Goal: Information Seeking & Learning: Learn about a topic

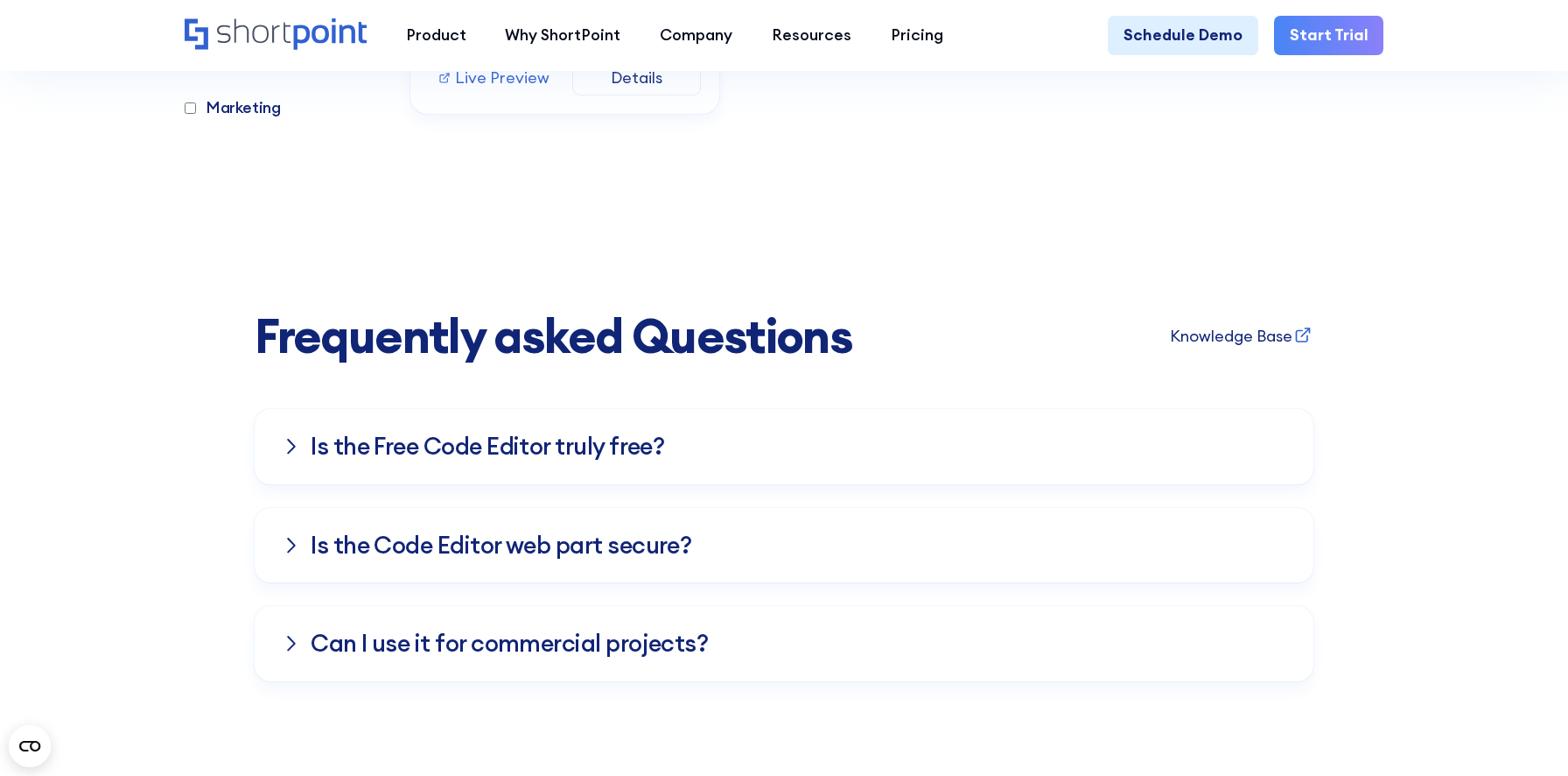
scroll to position [15219, 0]
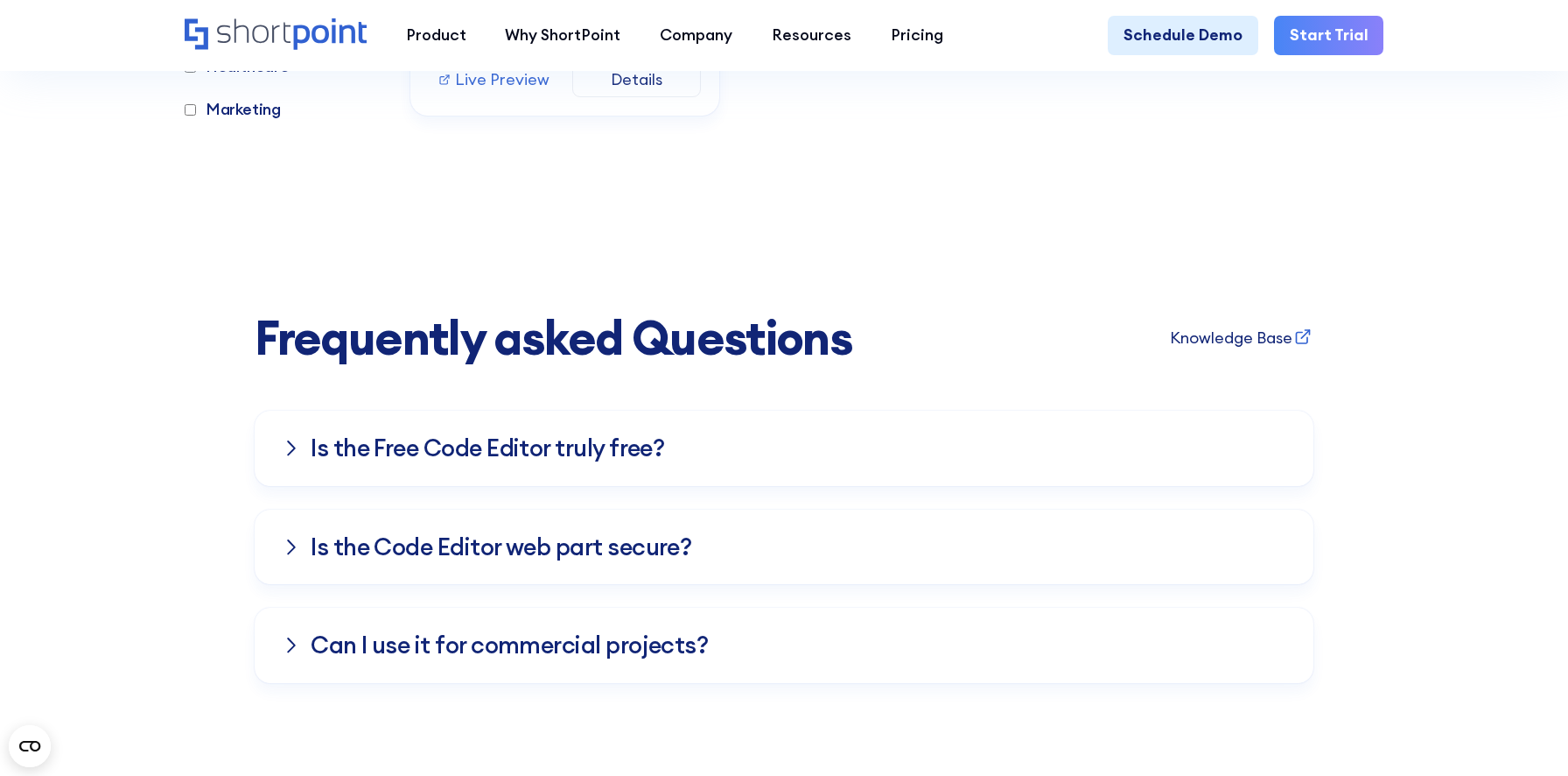
click at [1202, 470] on div "Is the Free Co﻿de Editor truly free?" at bounding box center [784, 449] width 1003 height 75
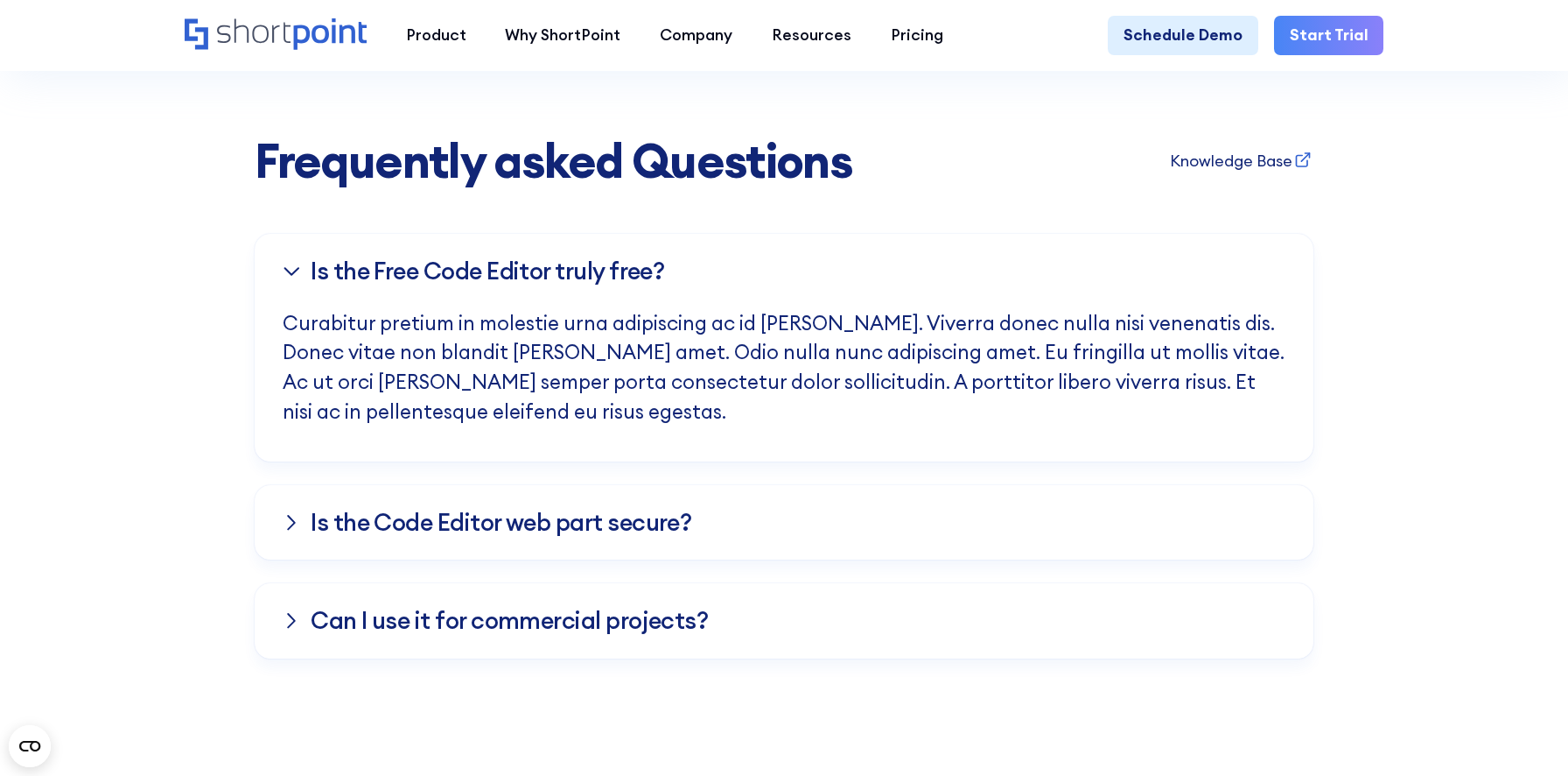
scroll to position [15403, 0]
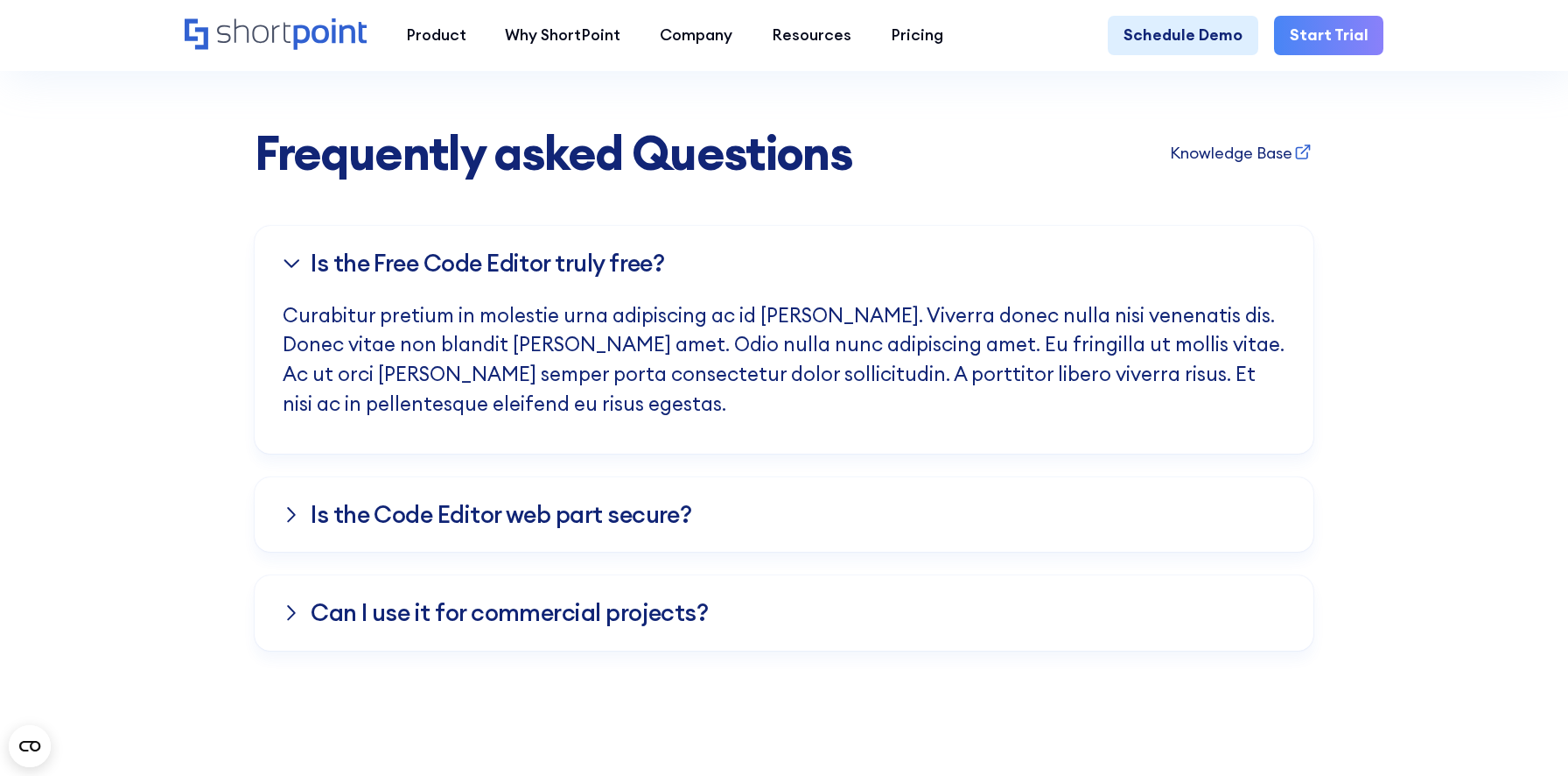
click at [1057, 515] on div "Is the Code Editor web part secure?" at bounding box center [784, 515] width 1003 height 75
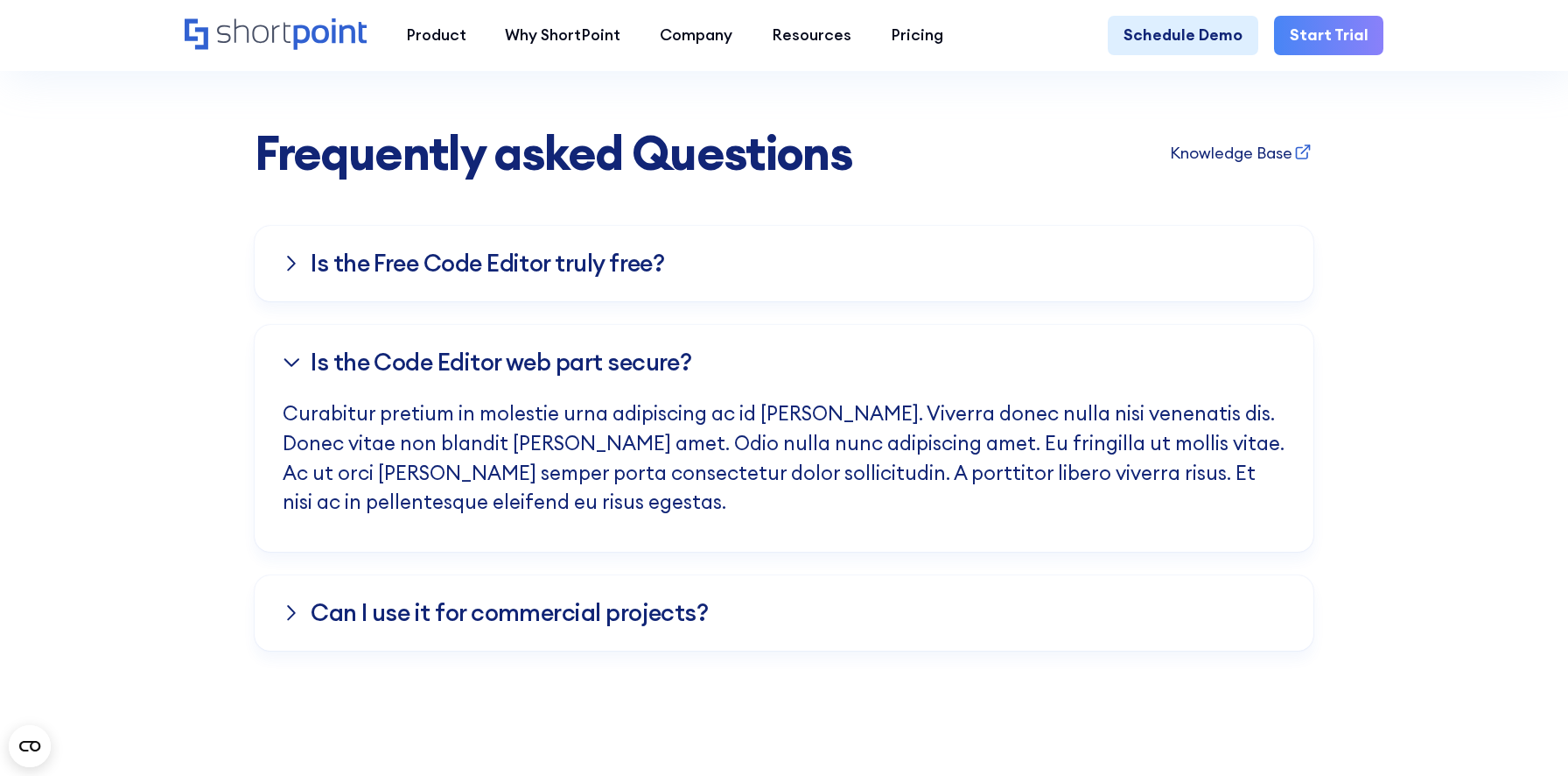
click at [920, 618] on div "Ca﻿n I use it for commercial projects?" at bounding box center [784, 613] width 1003 height 75
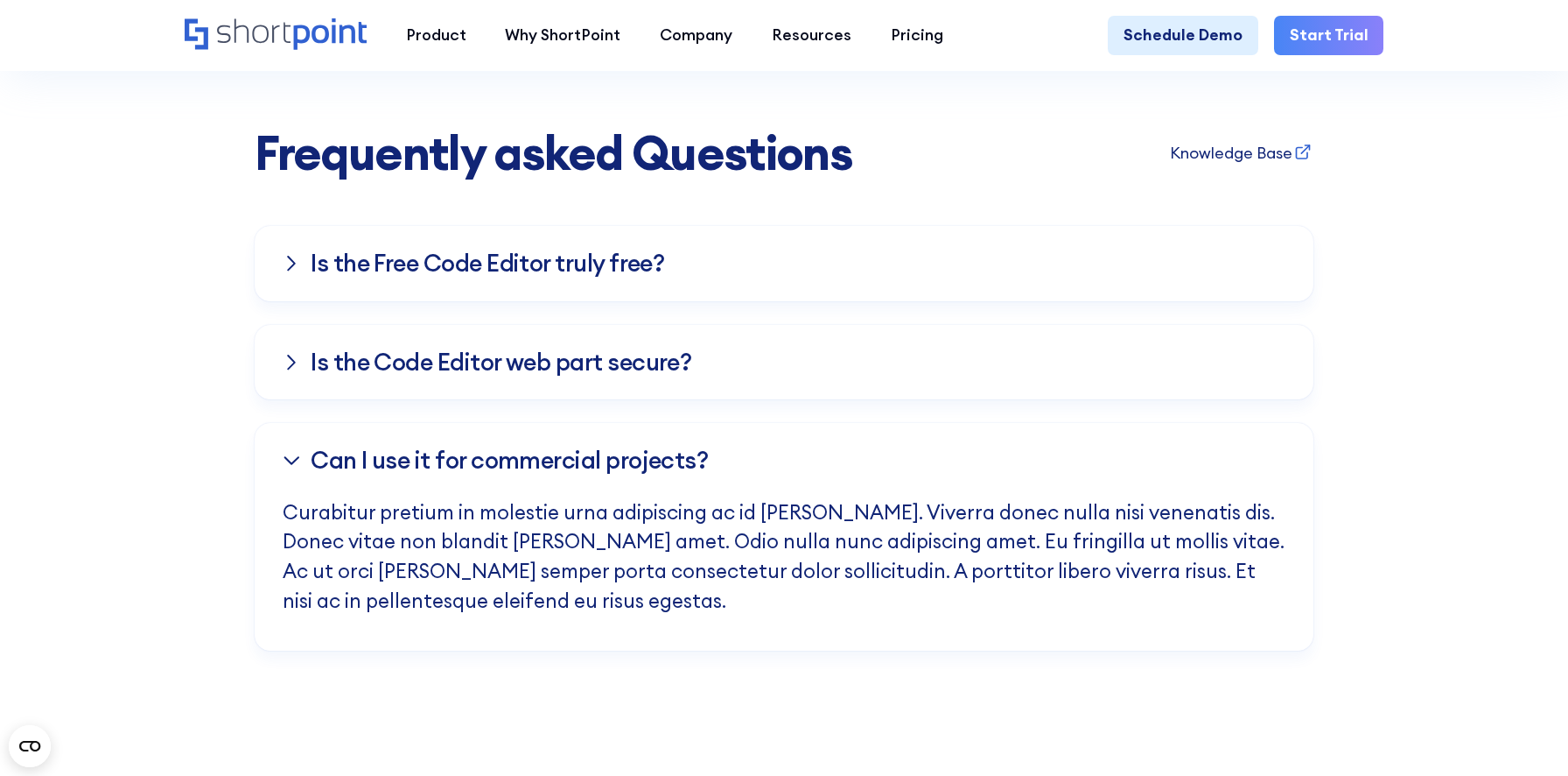
click at [822, 393] on div "Is the Code Editor web part secure?" at bounding box center [784, 363] width 1003 height 75
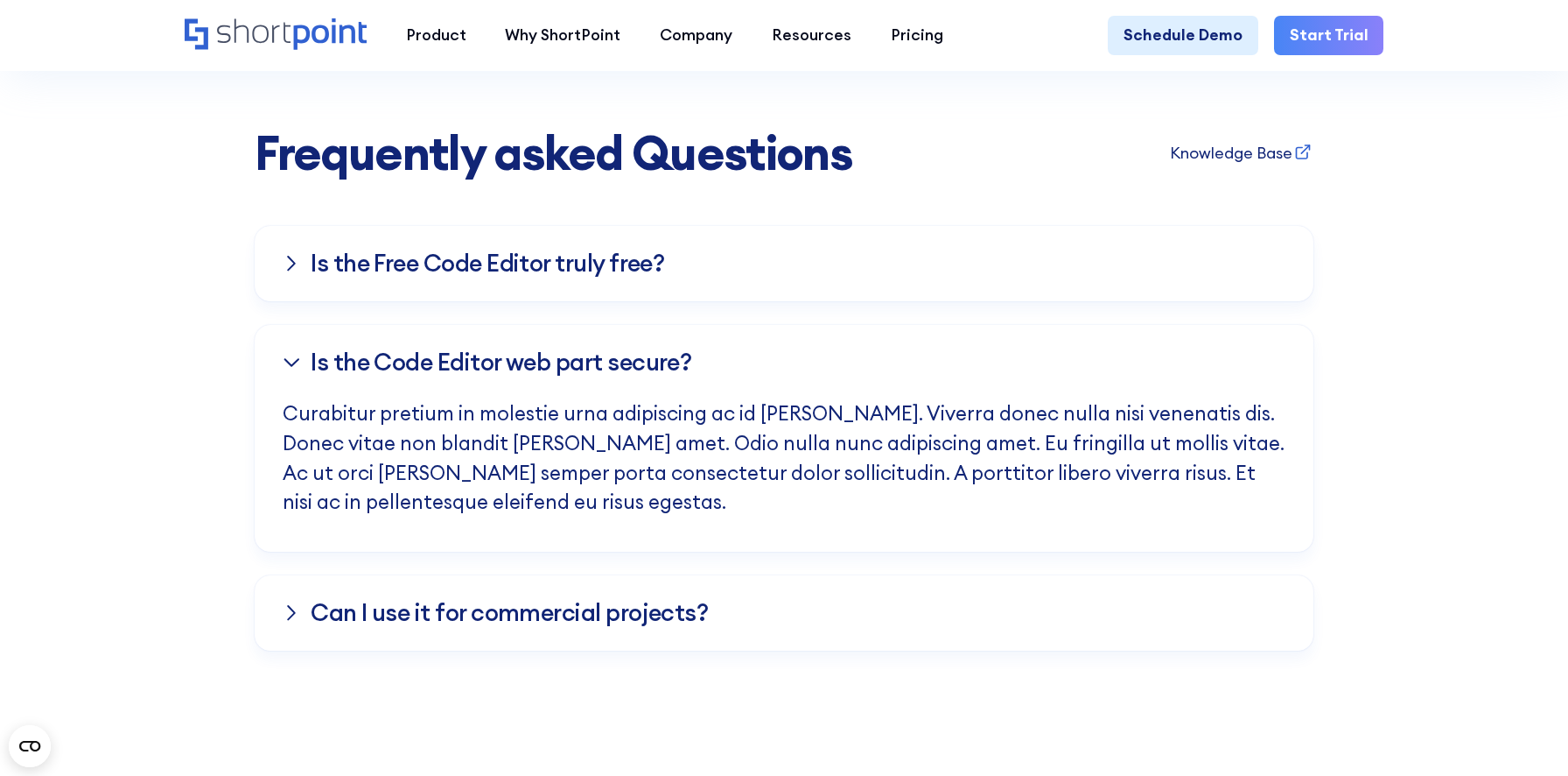
click at [795, 285] on div "Is the Free Co﻿de Editor truly free?" at bounding box center [784, 263] width 1003 height 75
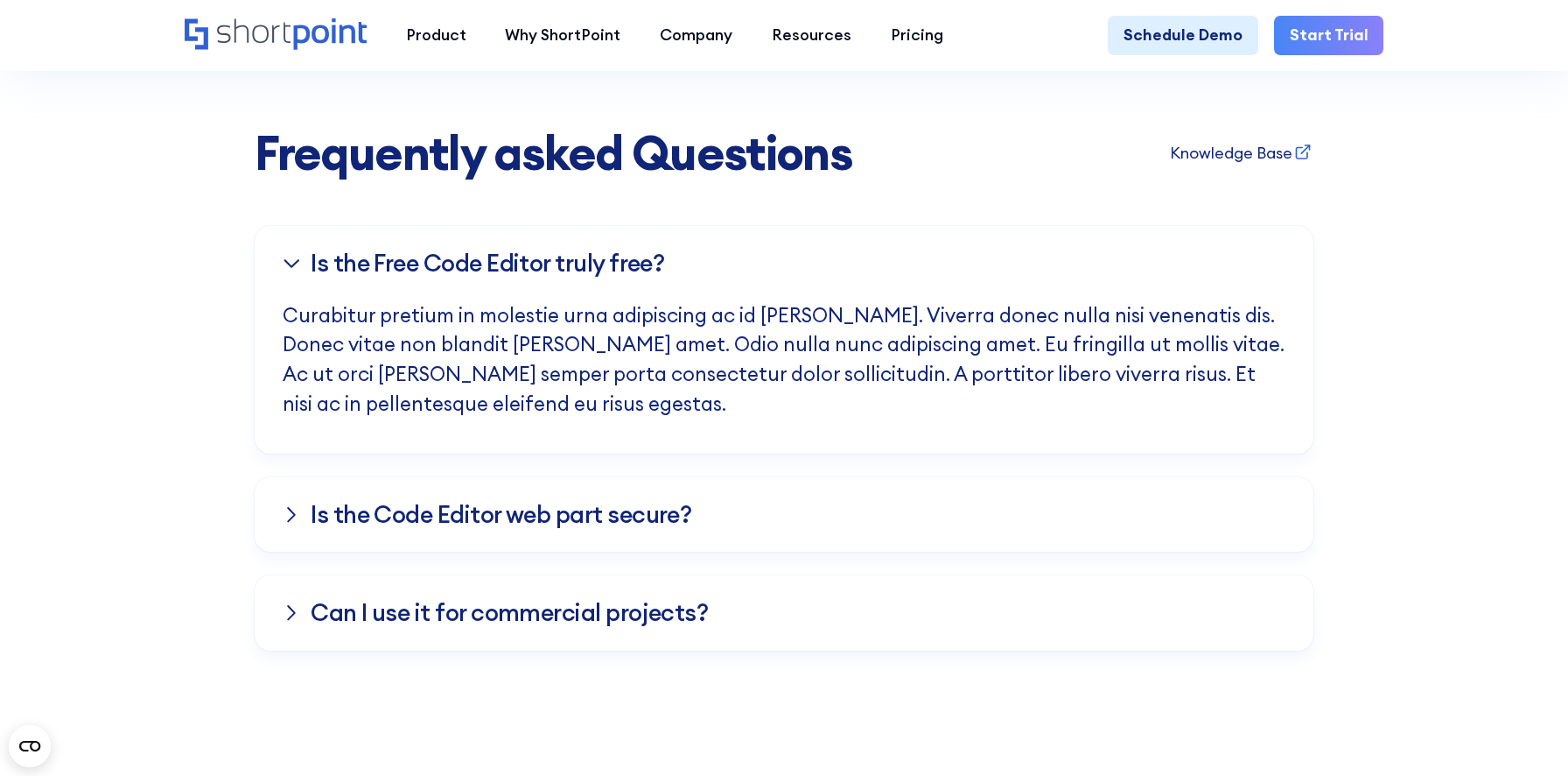
click at [755, 521] on div "Is the Code Editor web part secure?" at bounding box center [784, 515] width 1003 height 75
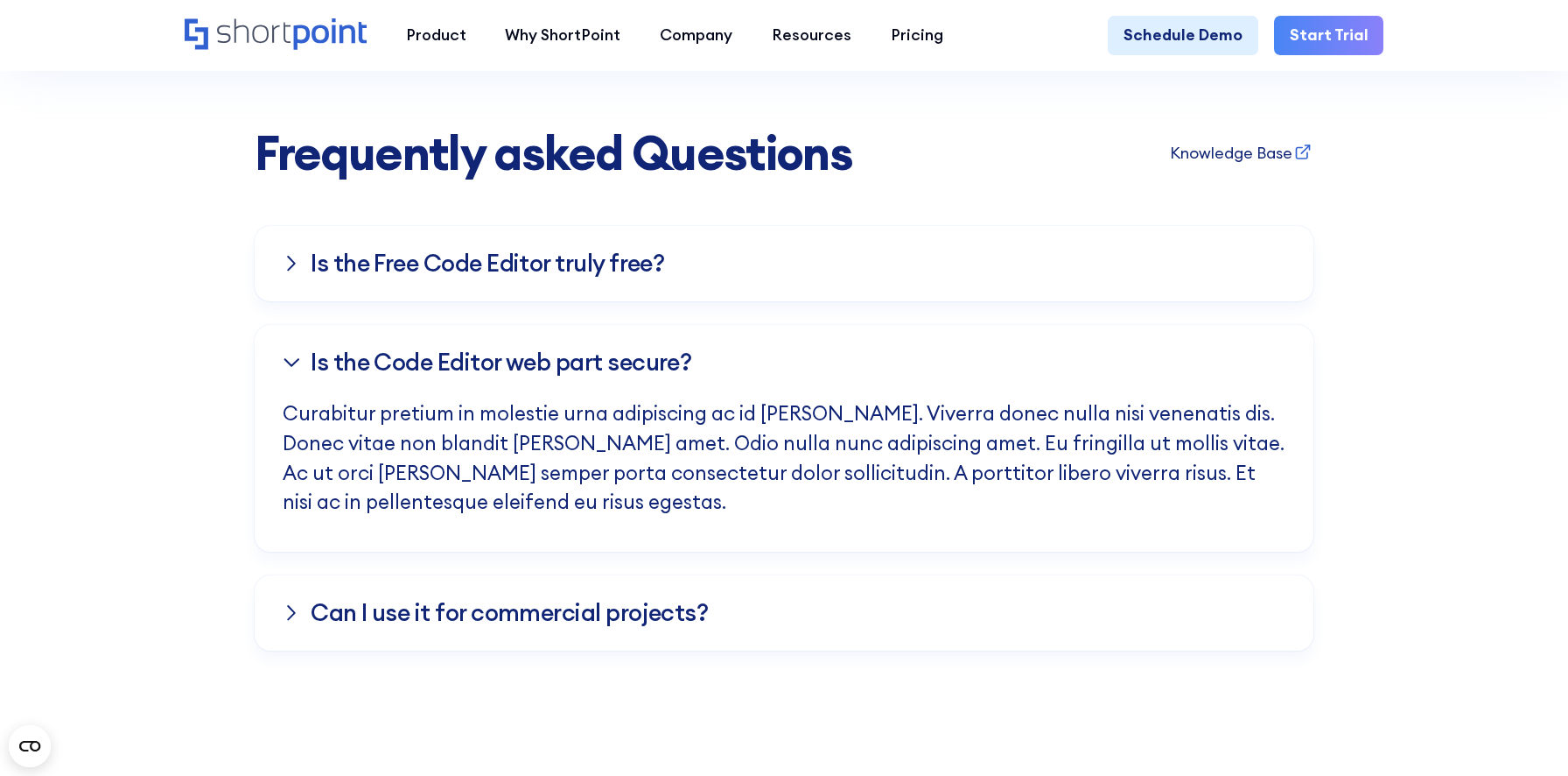
click at [767, 636] on div "Ca﻿n I use it for commercial projects?" at bounding box center [784, 613] width 1003 height 75
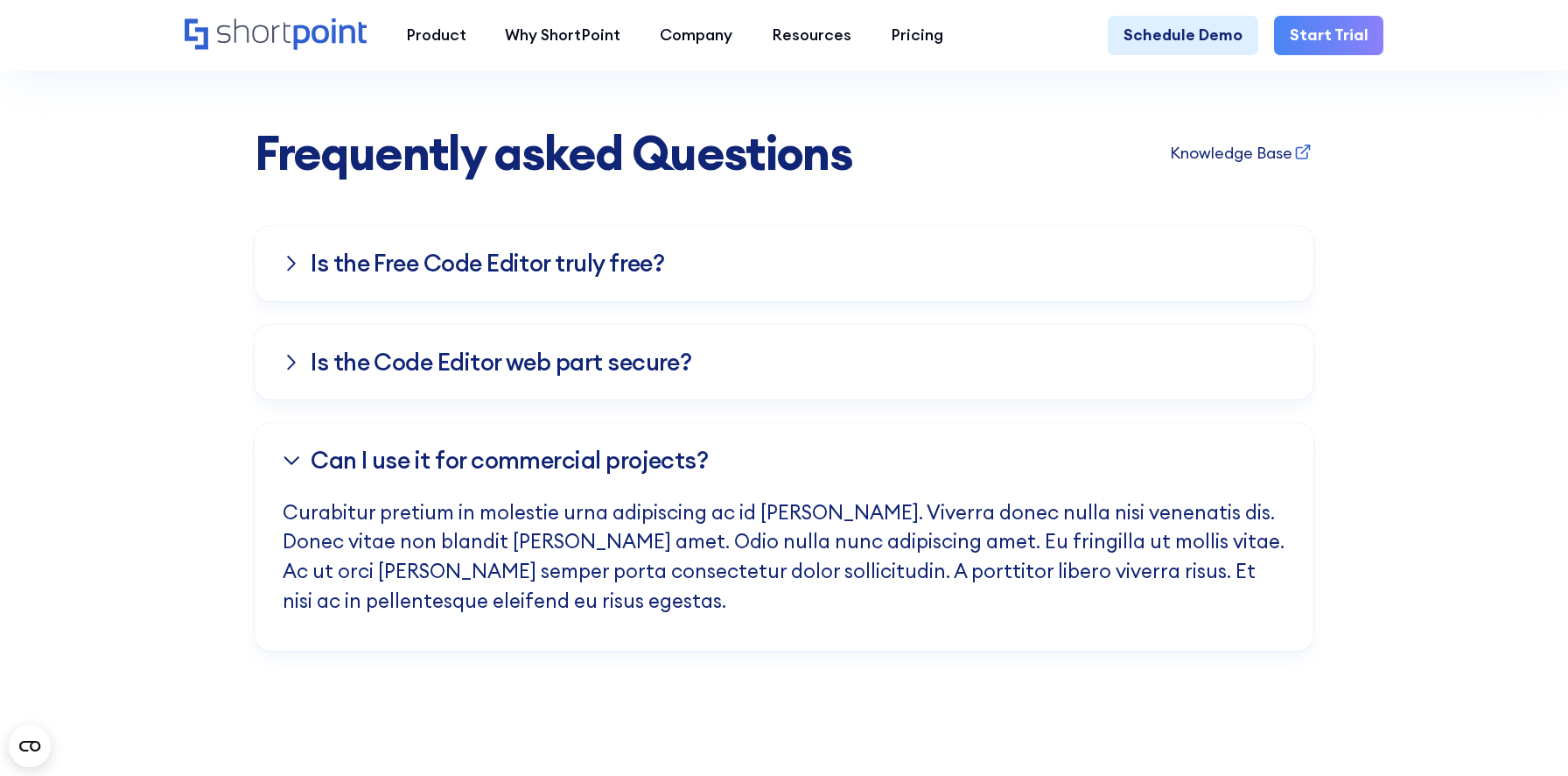
click at [777, 299] on div "Is the Free Co﻿de Editor truly free?" at bounding box center [784, 263] width 1003 height 75
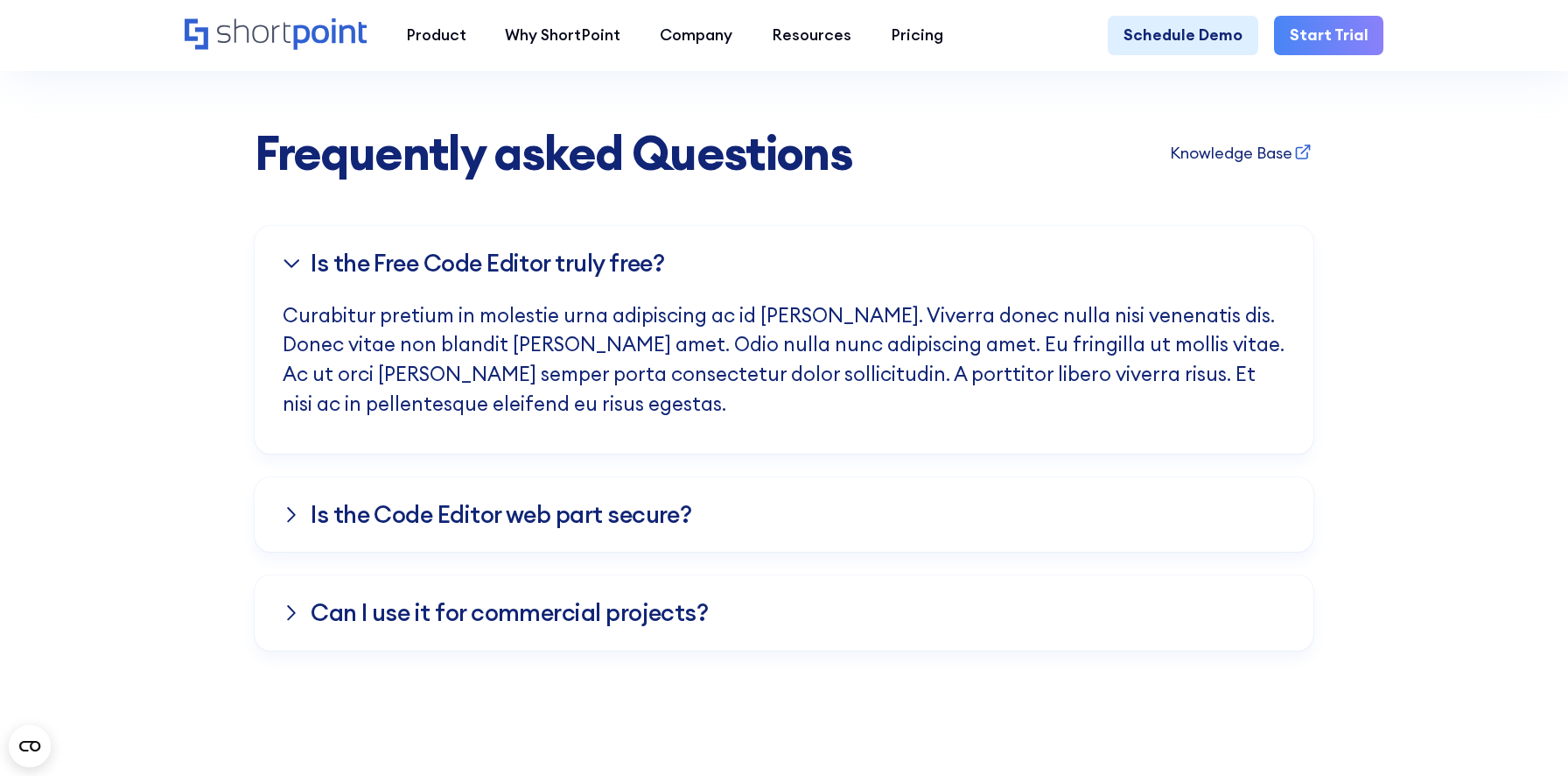
click at [777, 299] on div "Is the Free Co﻿de Editor truly free?" at bounding box center [784, 263] width 1003 height 75
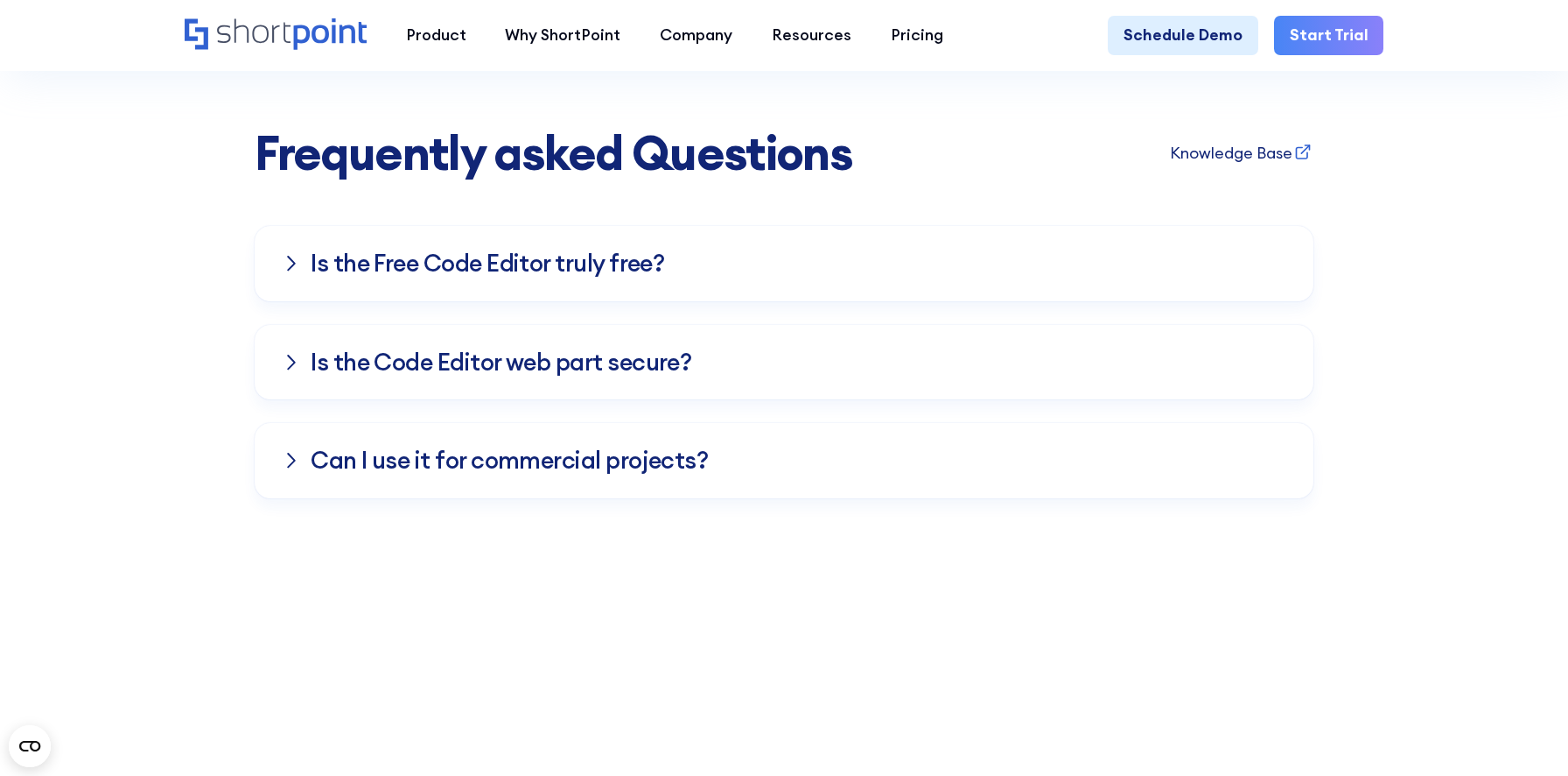
click at [1355, 400] on div "Frequently asked Questions Knowledge Base Is the Free Co﻿de Editor truly free? …" at bounding box center [784, 313] width 1568 height 370
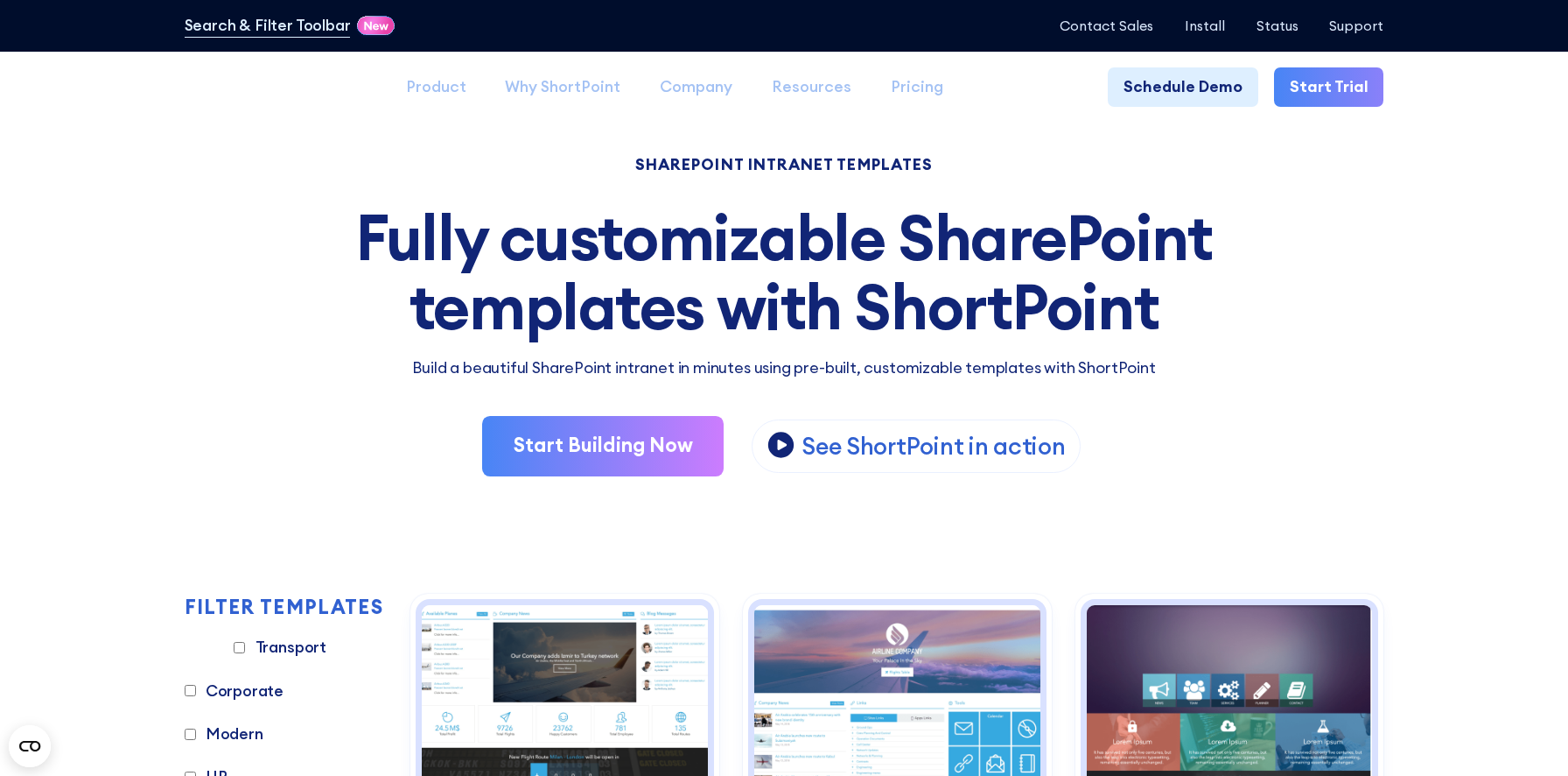
scroll to position [0, 0]
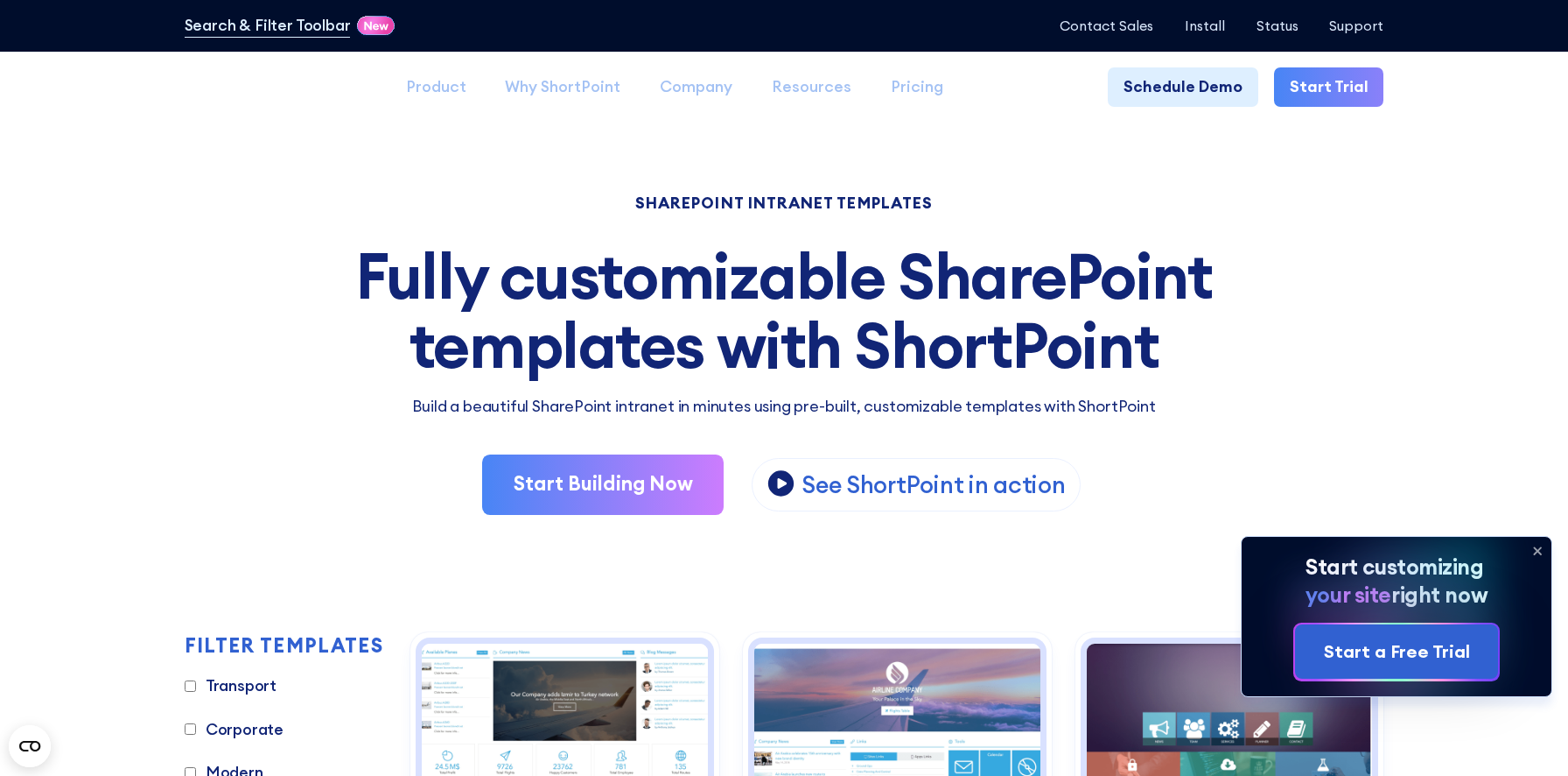
click at [1532, 552] on icon at bounding box center [1537, 550] width 28 height 28
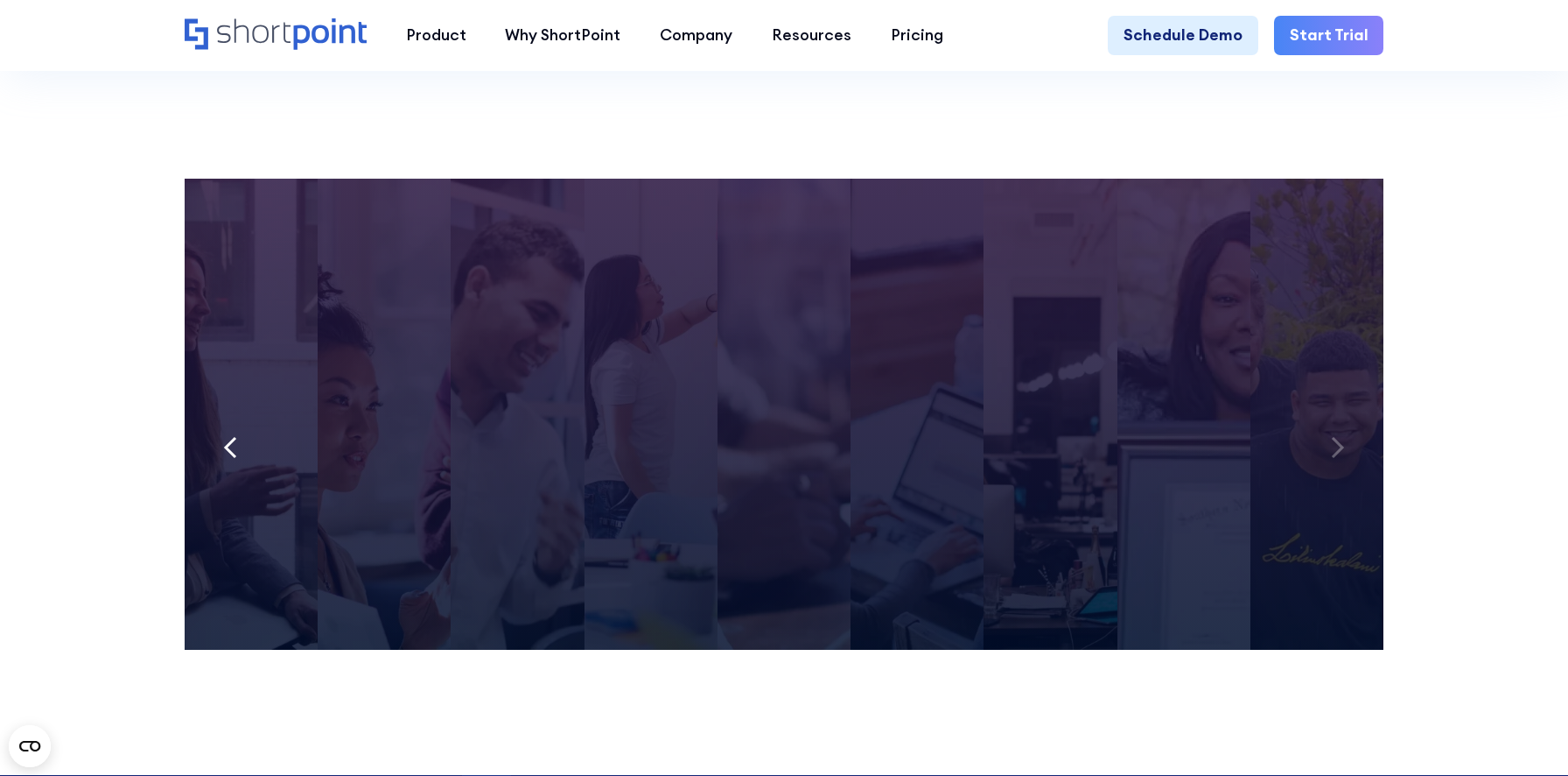
scroll to position [16046, 0]
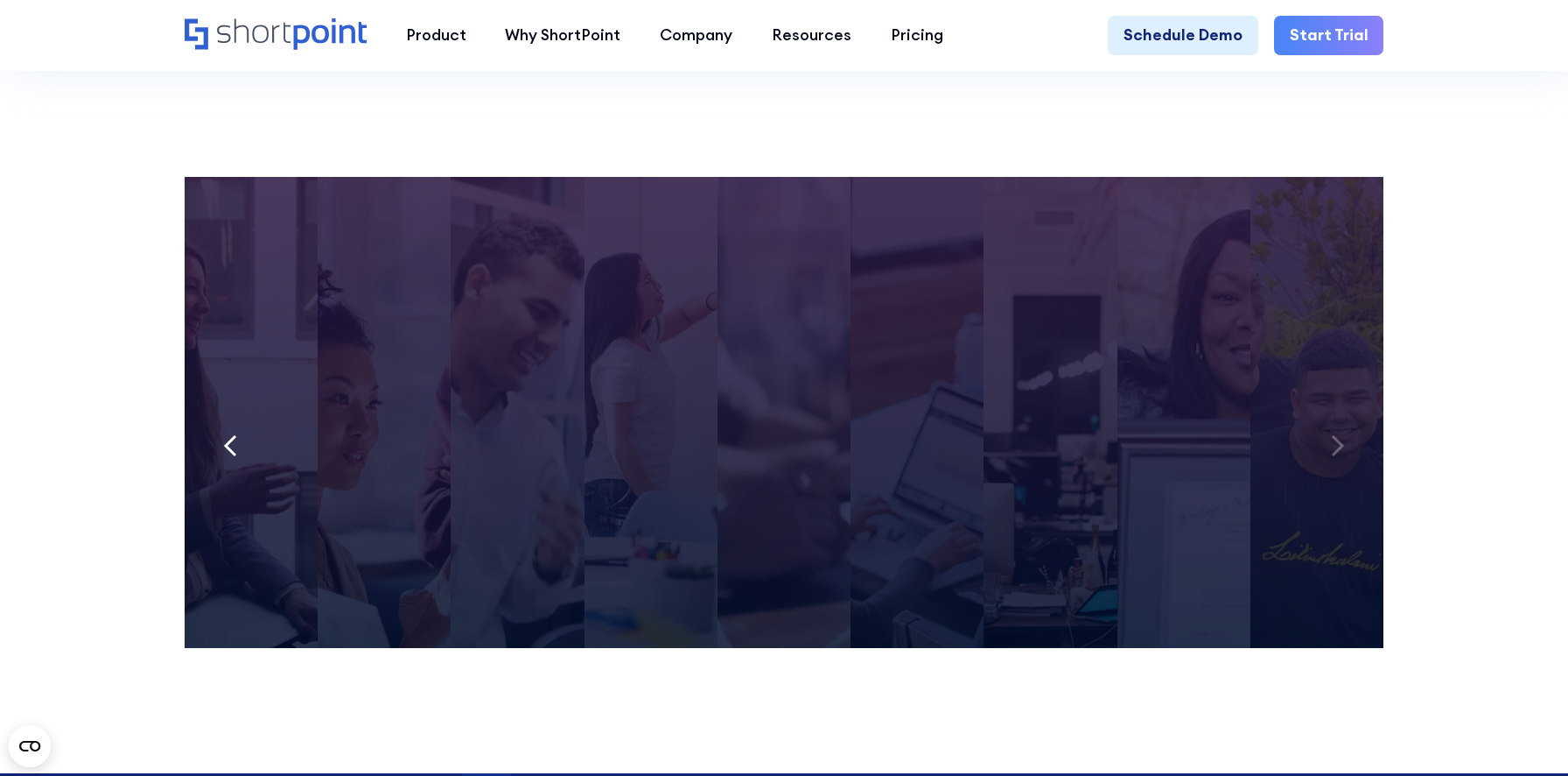
click at [229, 456] on icon at bounding box center [230, 446] width 10 height 19
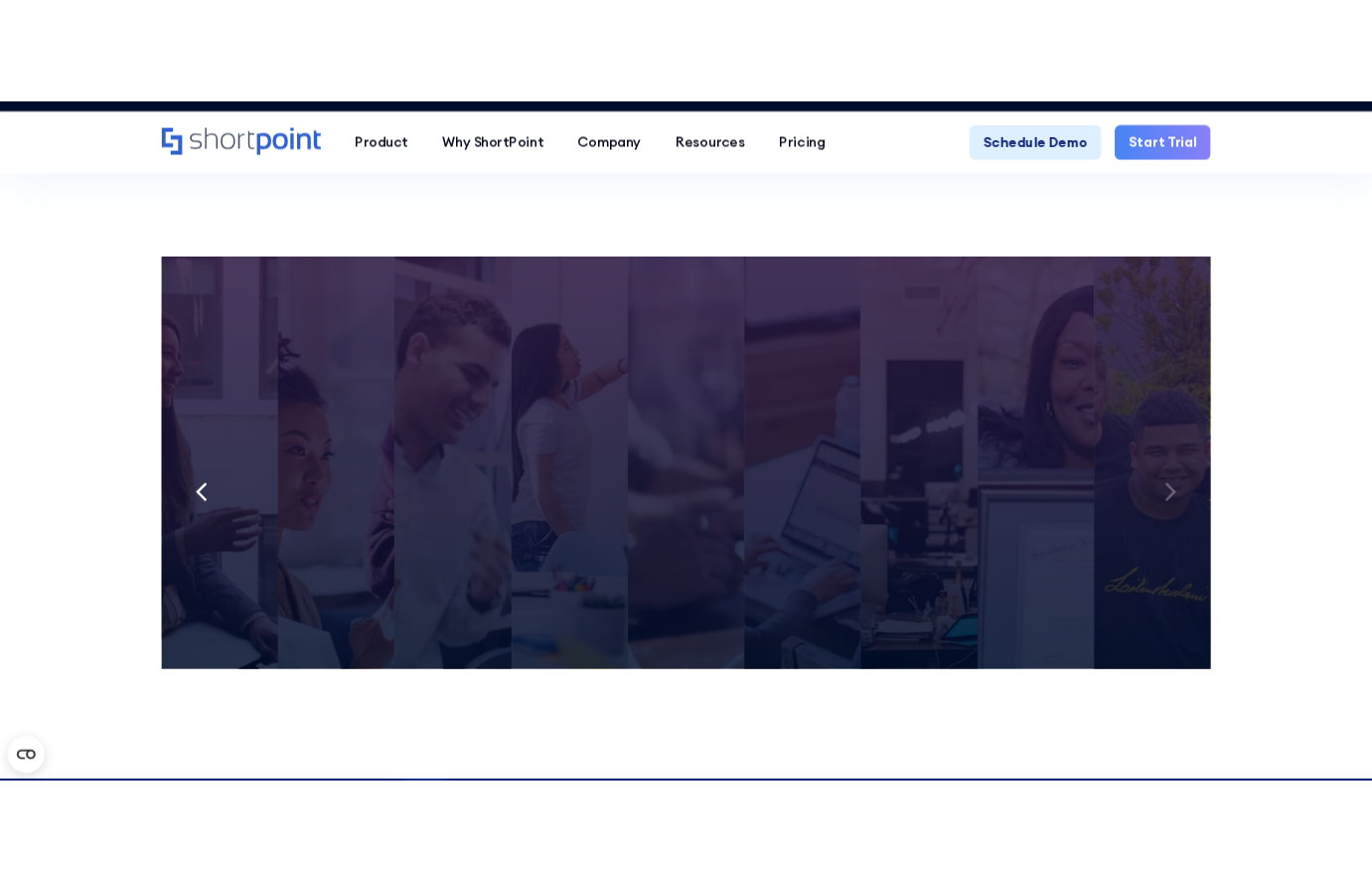
scroll to position [15127, 0]
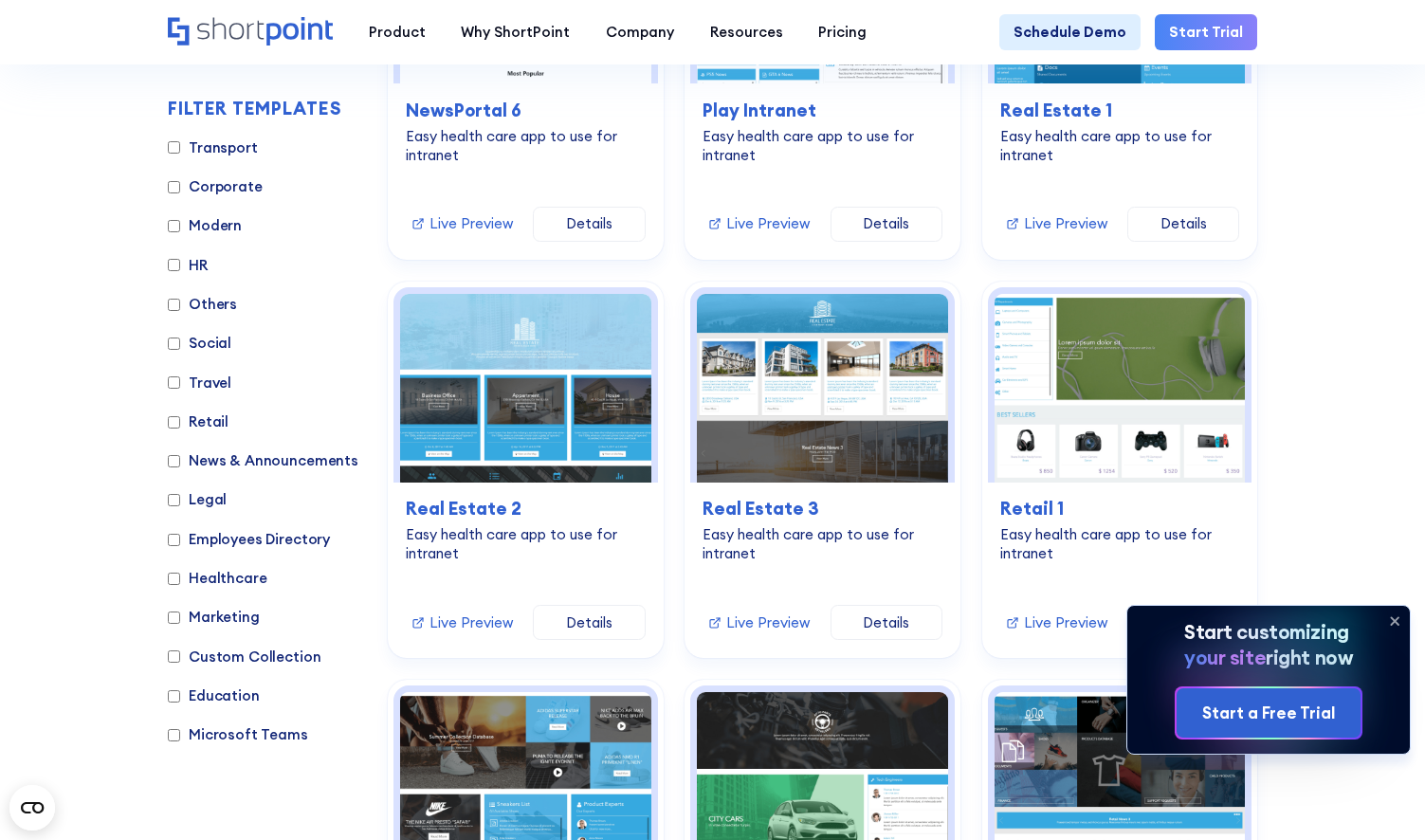
scroll to position [11952, 0]
click at [1308, 620] on icon at bounding box center [1395, 621] width 8 height 8
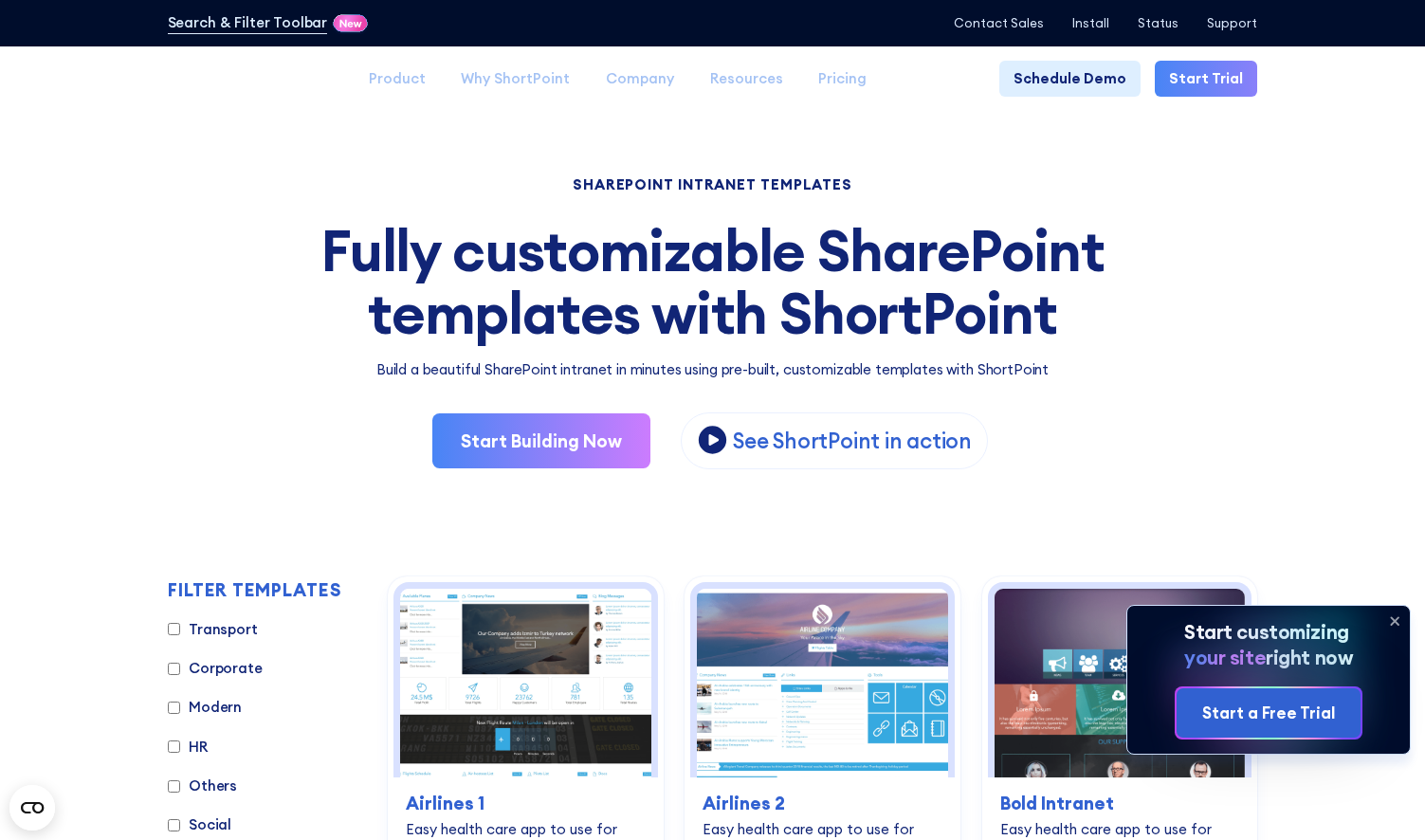
click at [1399, 619] on icon at bounding box center [1395, 620] width 30 height 30
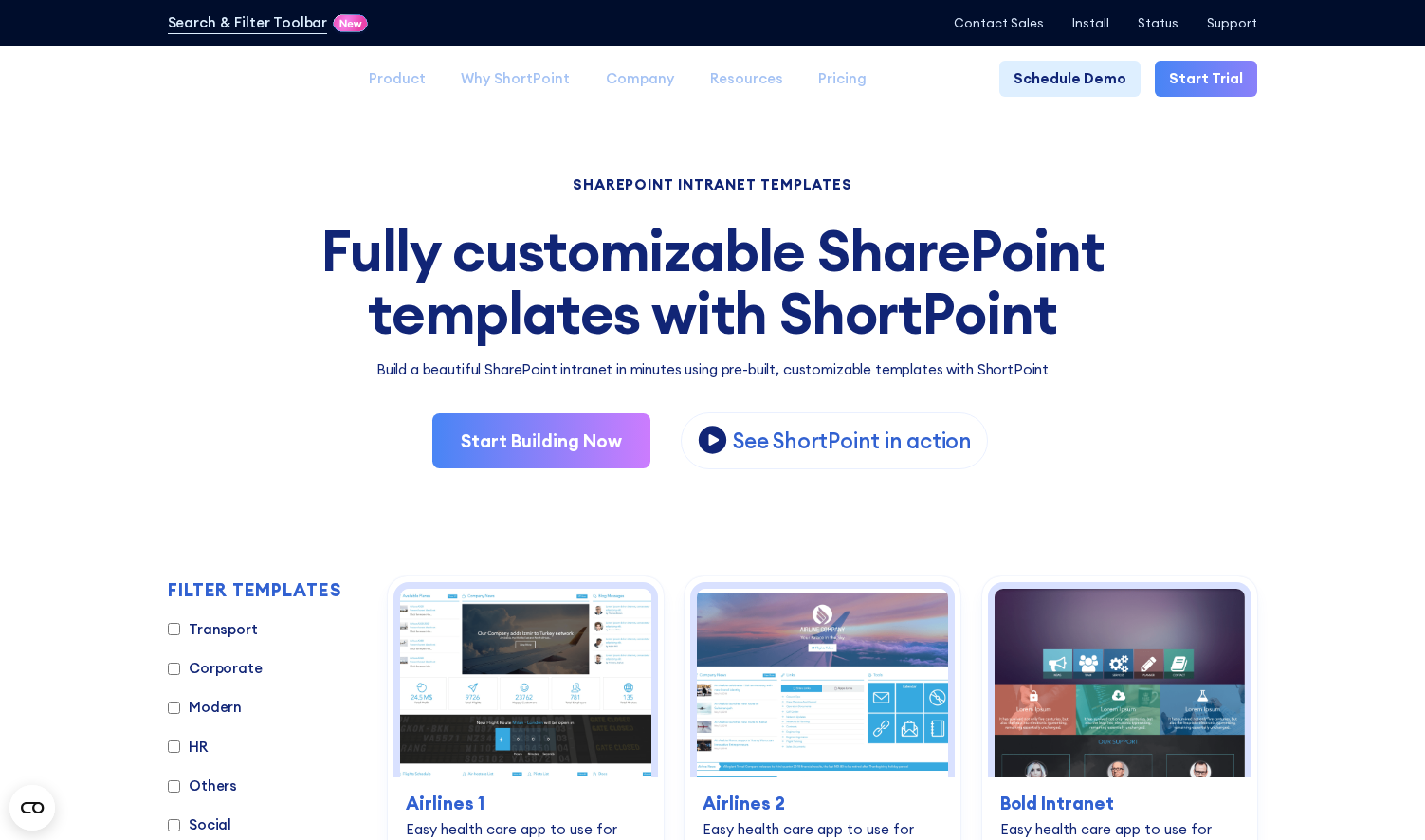
click at [214, 629] on label "Transport" at bounding box center [213, 629] width 90 height 22
click at [180, 629] on input "Transport" at bounding box center [174, 628] width 12 height 12
click at [214, 629] on label "Transport" at bounding box center [213, 629] width 90 height 22
click at [180, 629] on input "Transport" at bounding box center [174, 628] width 12 height 12
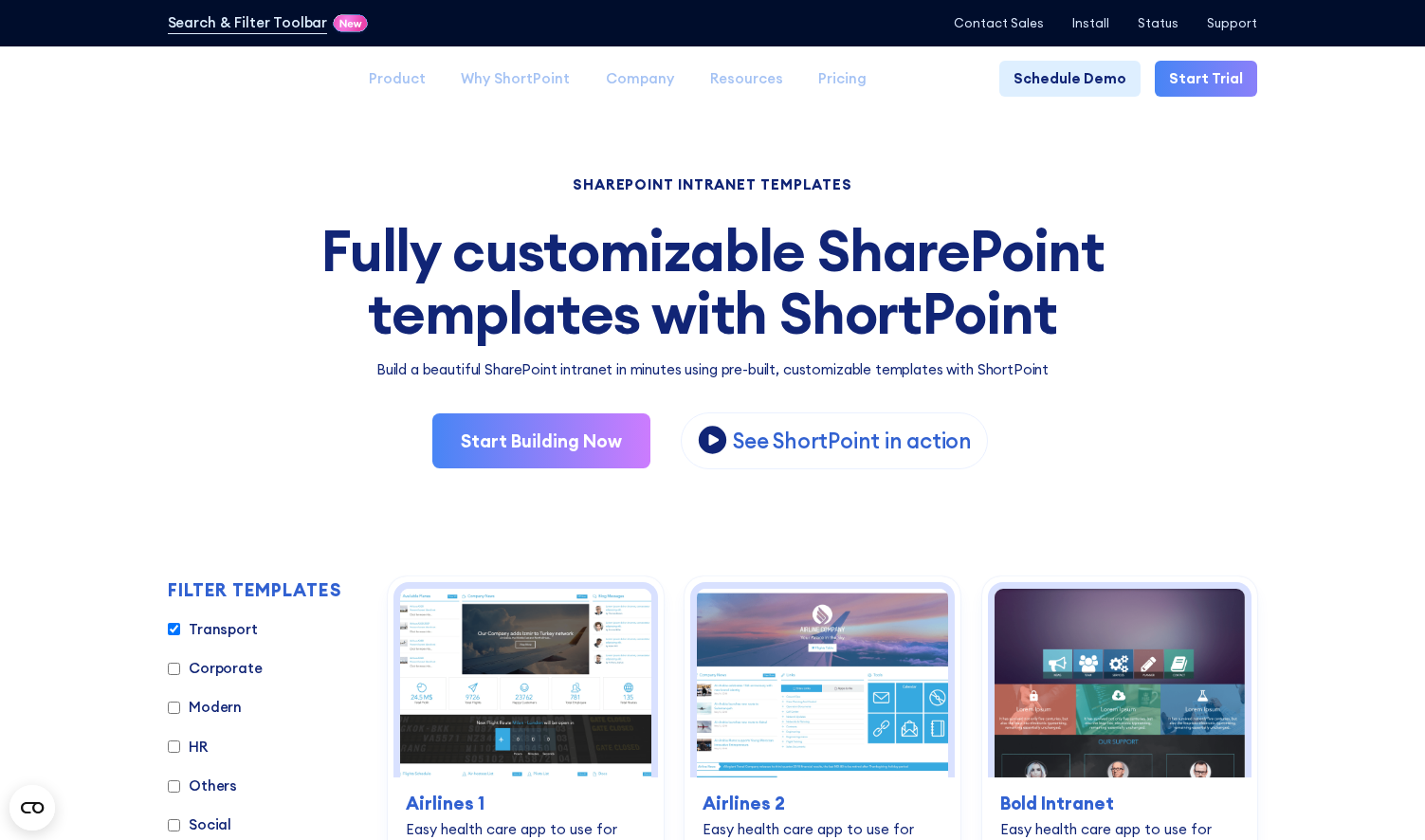
checkbox input "false"
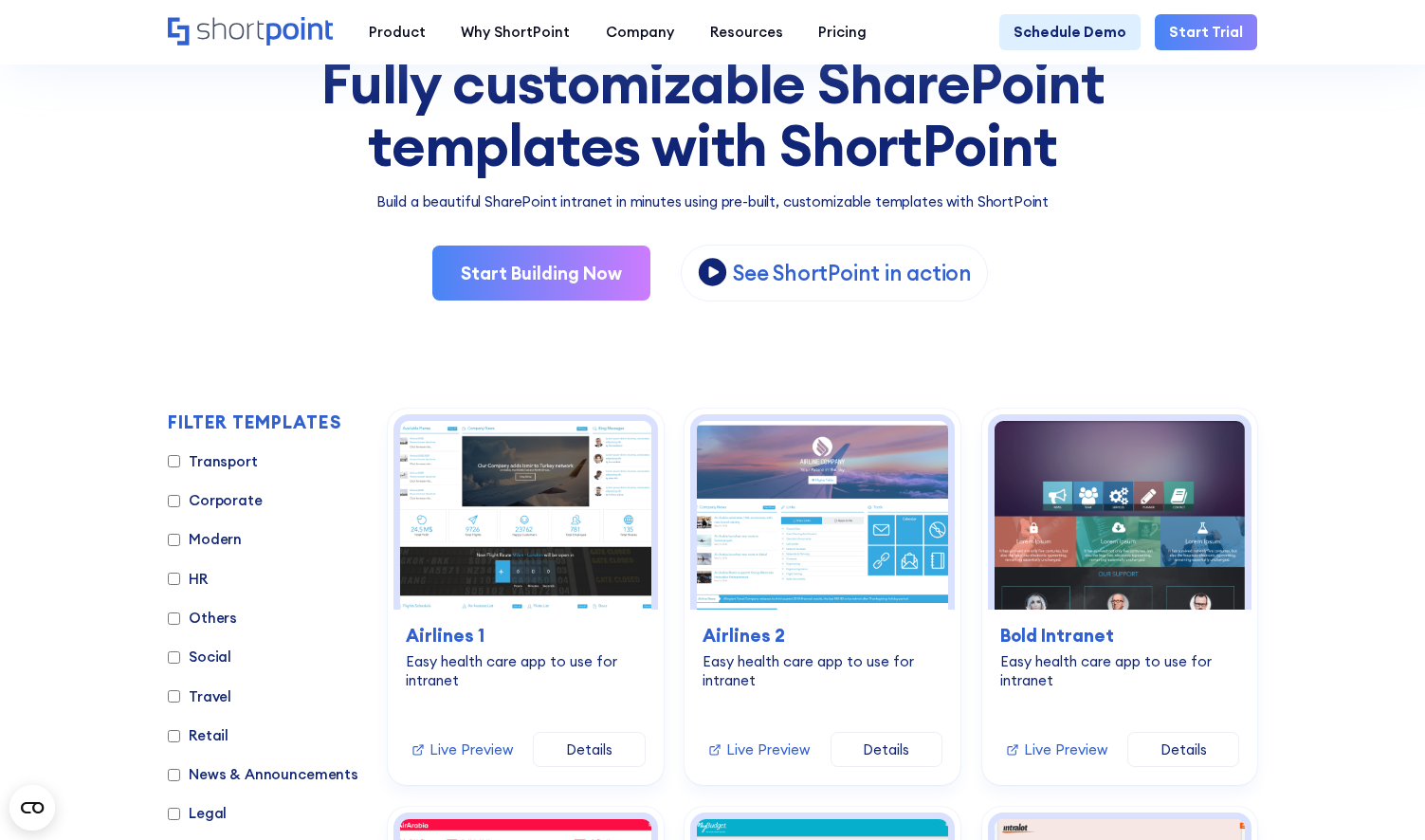
scroll to position [269, 0]
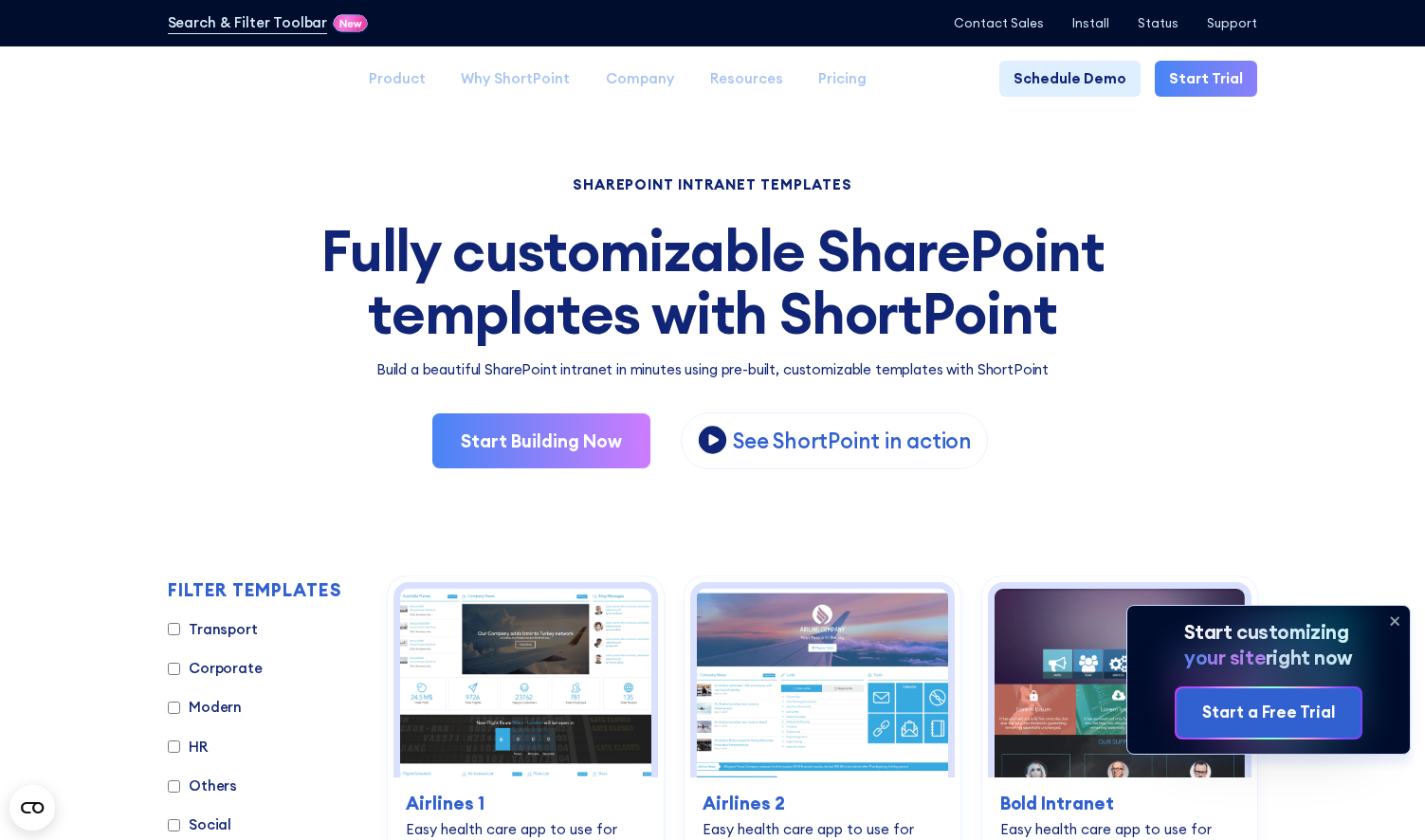
click at [1393, 619] on icon at bounding box center [1395, 621] width 8 height 8
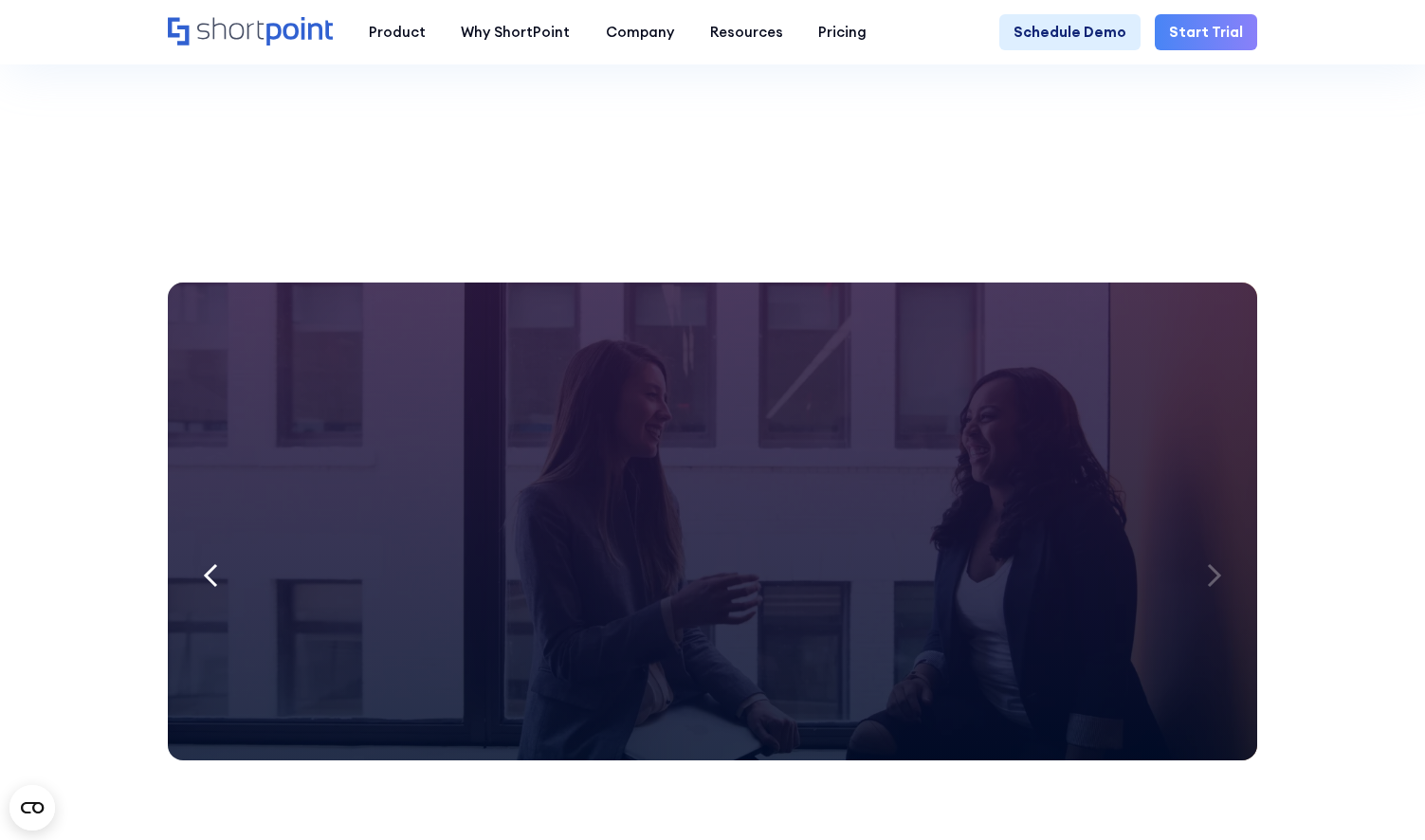
scroll to position [14756, 0]
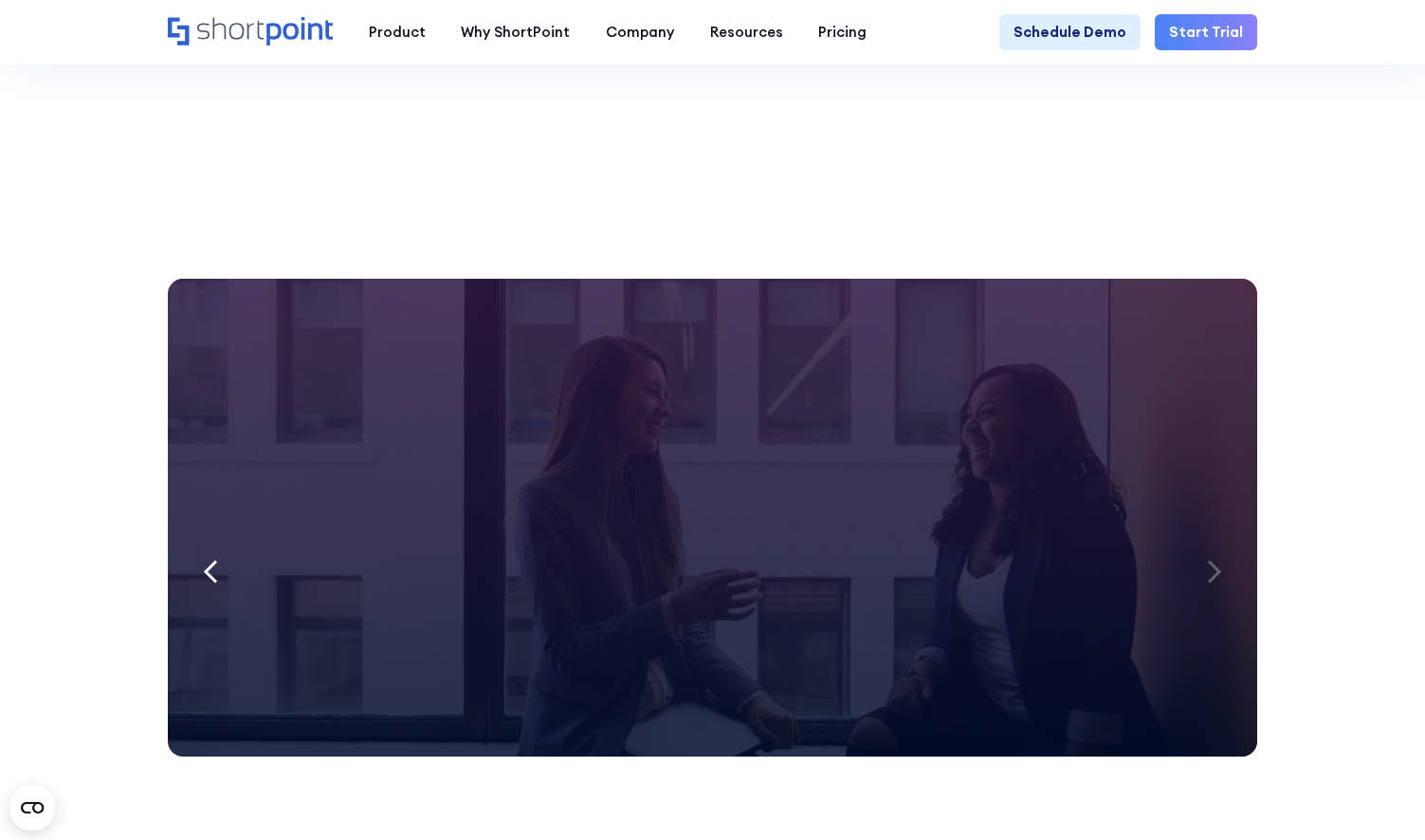
click at [1212, 559] on icon at bounding box center [1215, 571] width 15 height 25
click at [203, 559] on icon at bounding box center [210, 571] width 15 height 25
click at [1205, 544] on div at bounding box center [1215, 572] width 44 height 55
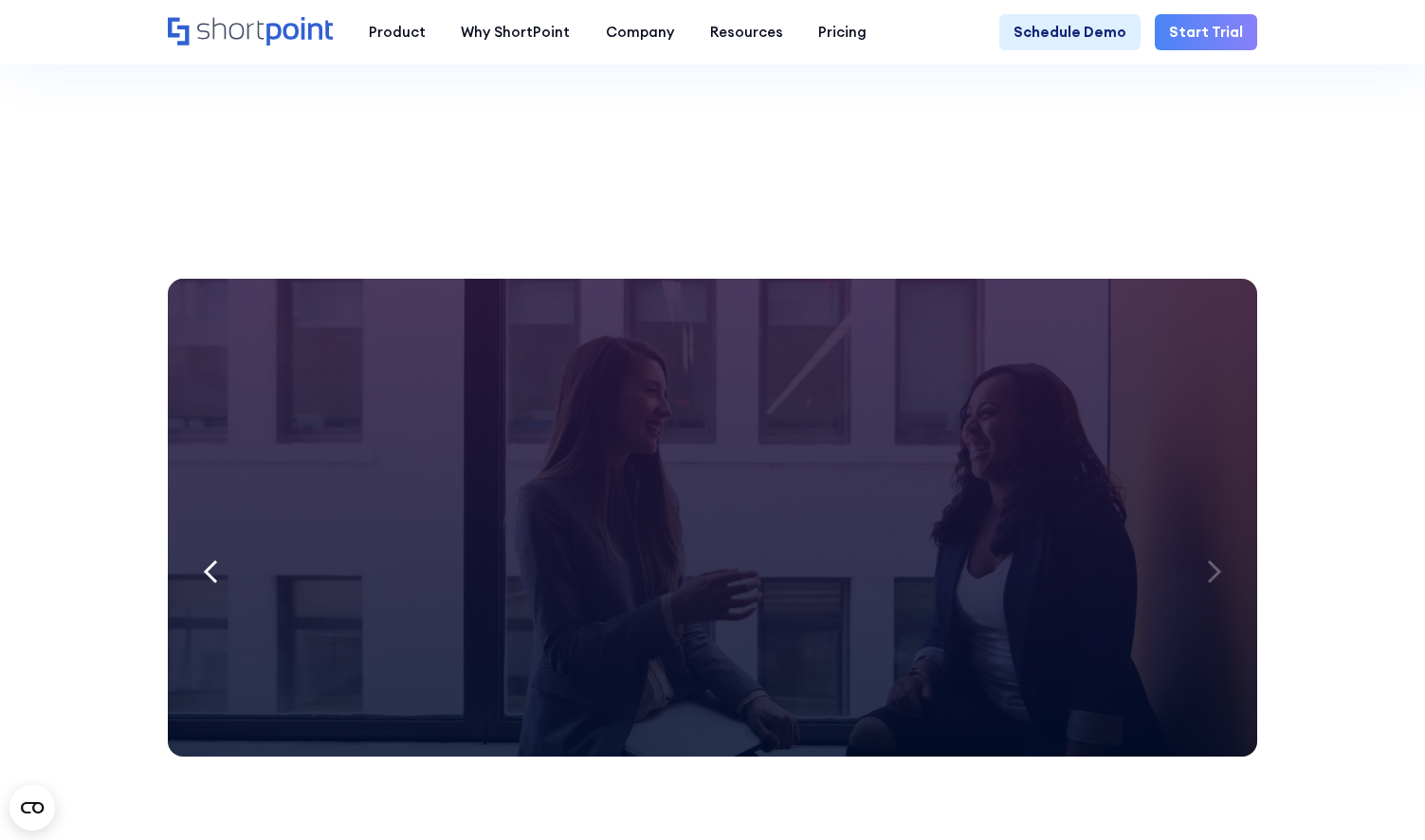
click at [1205, 544] on div at bounding box center [1215, 572] width 44 height 55
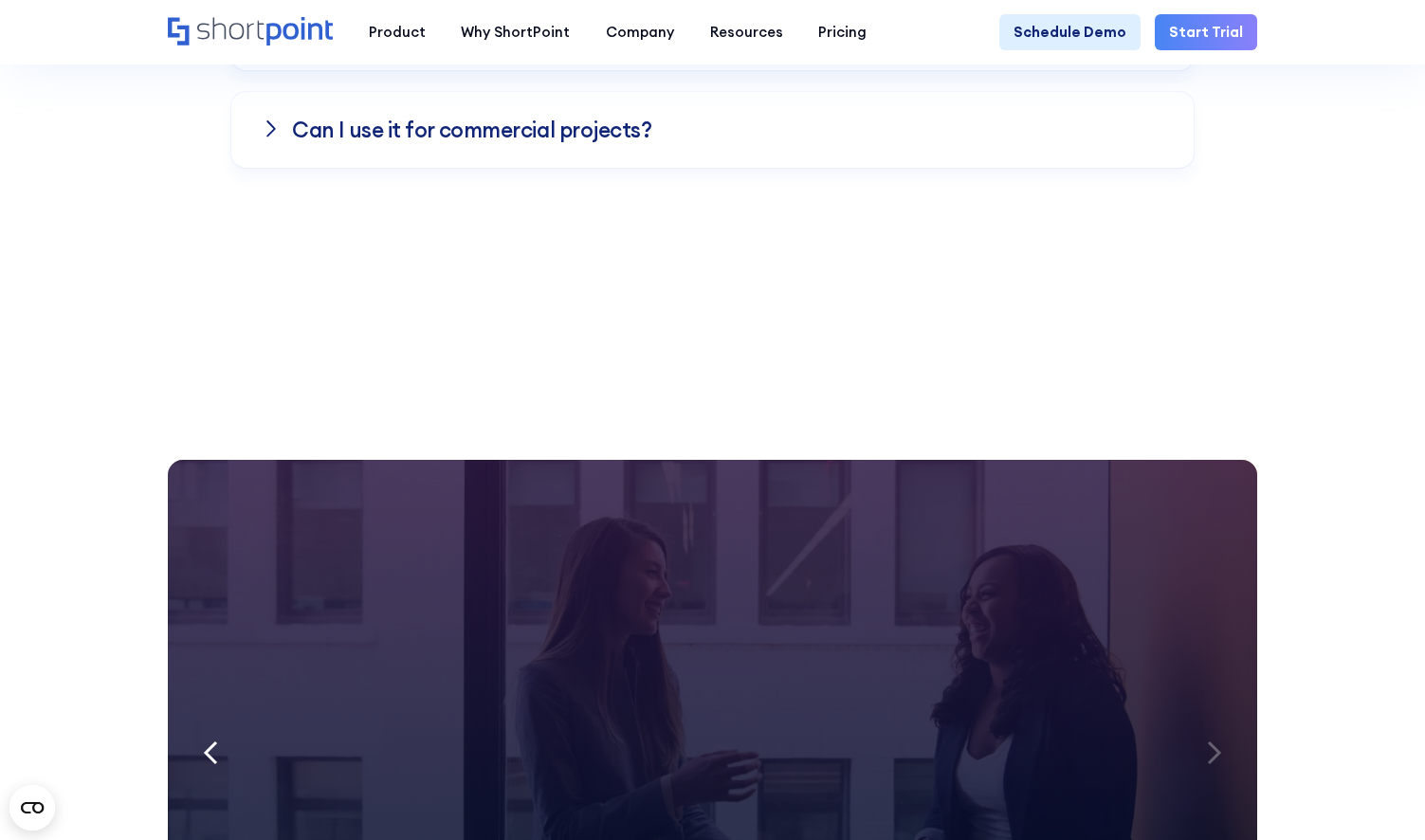
scroll to position [14691, 0]
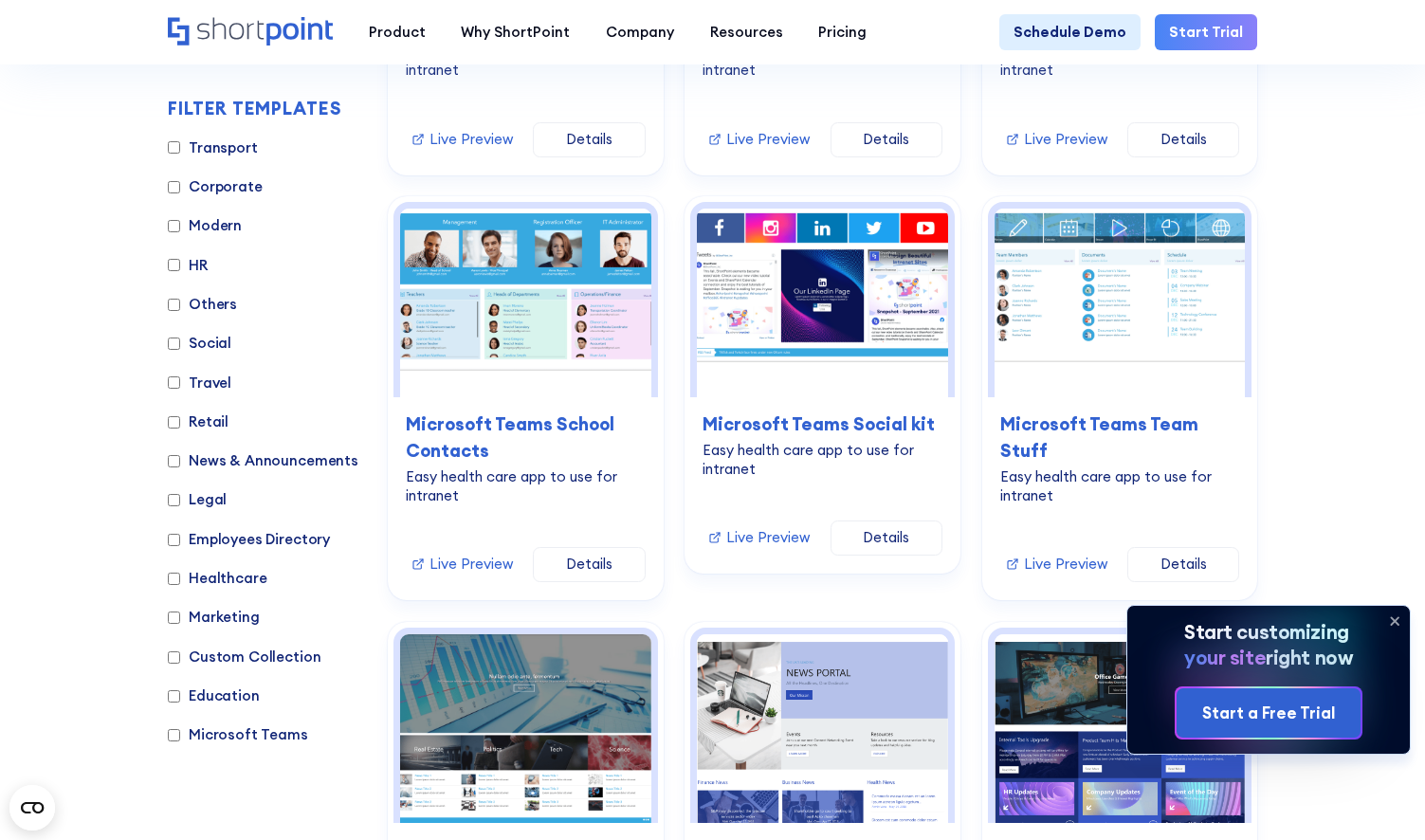
scroll to position [11268, 0]
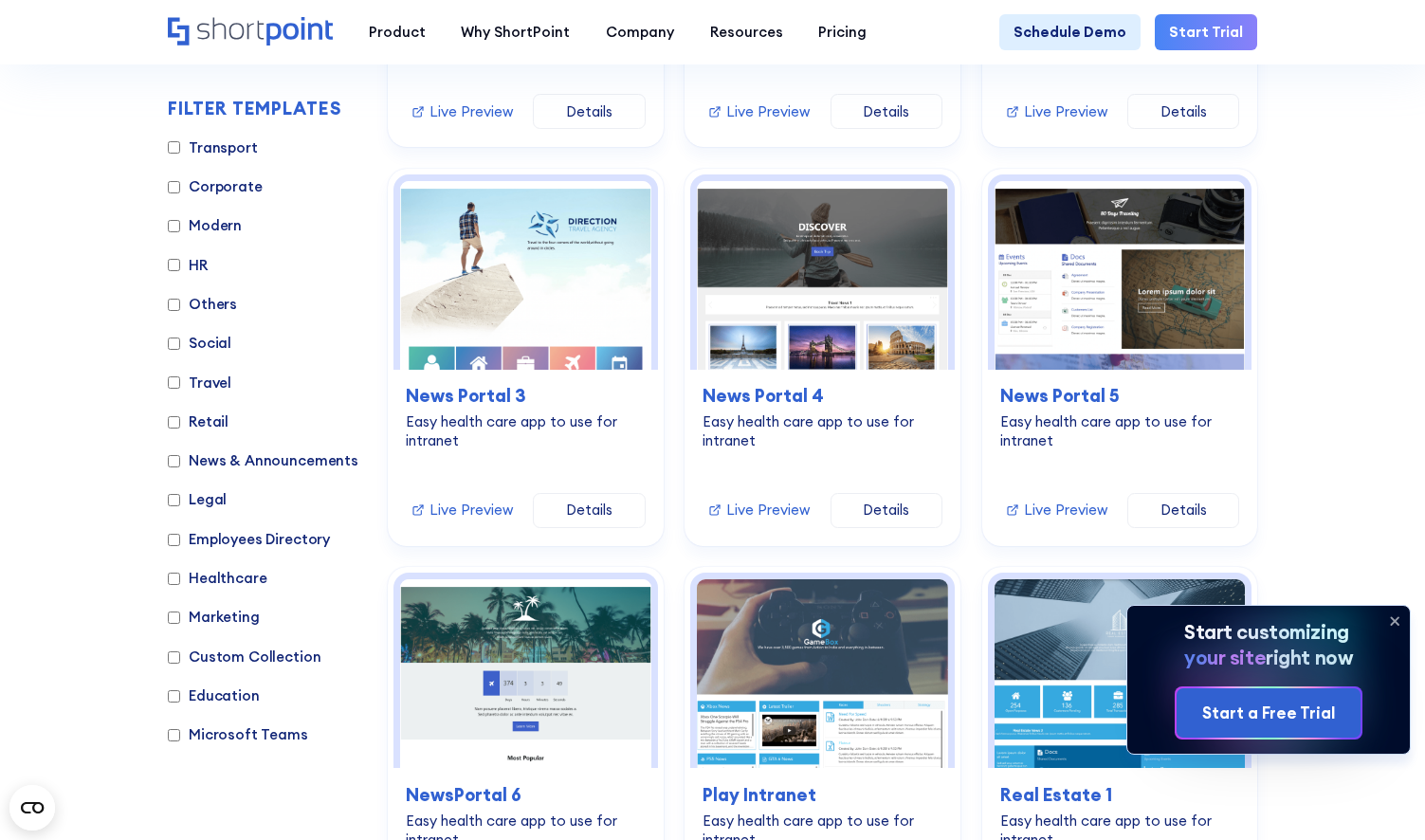
click at [1395, 618] on icon at bounding box center [1395, 620] width 30 height 30
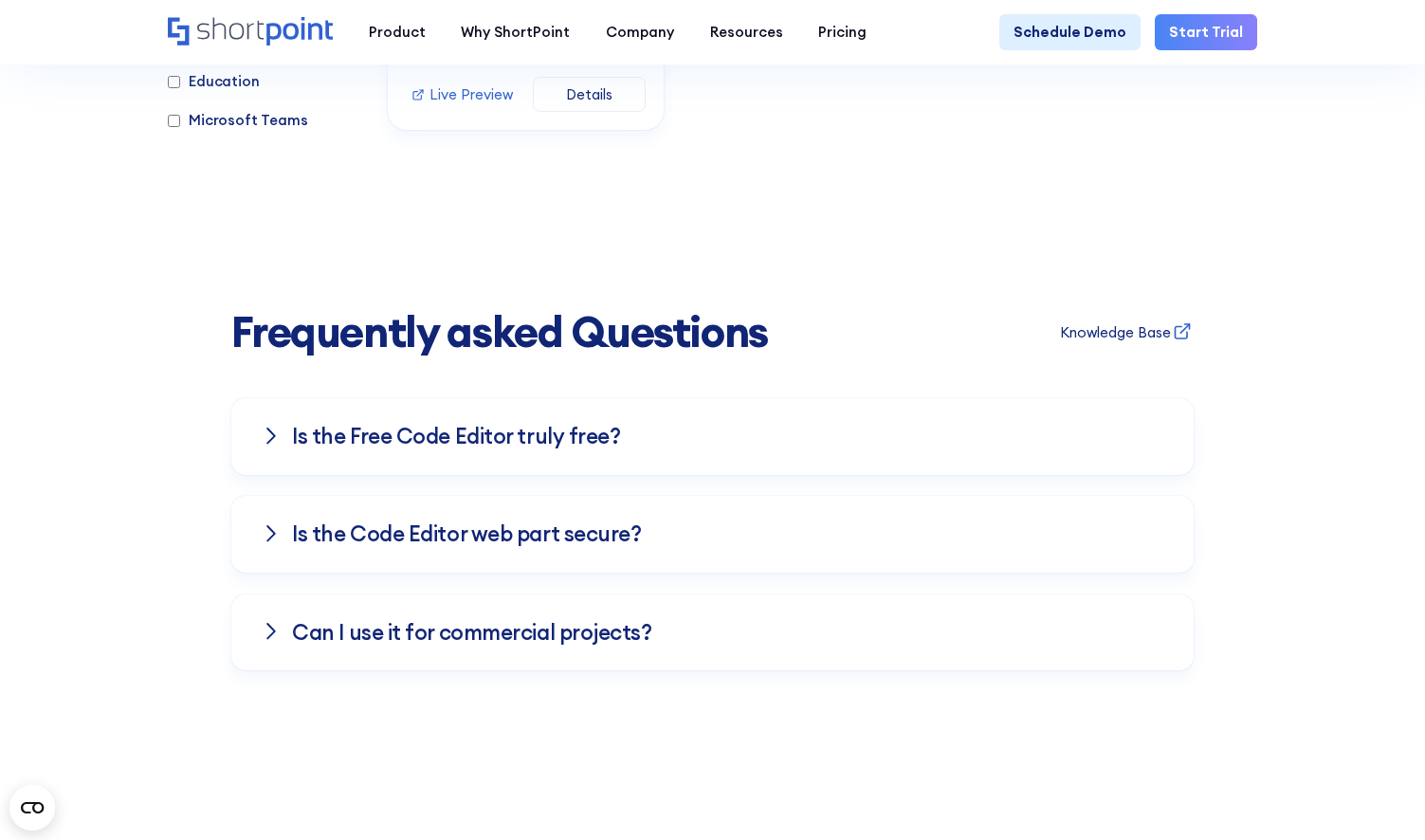
scroll to position [14051, 0]
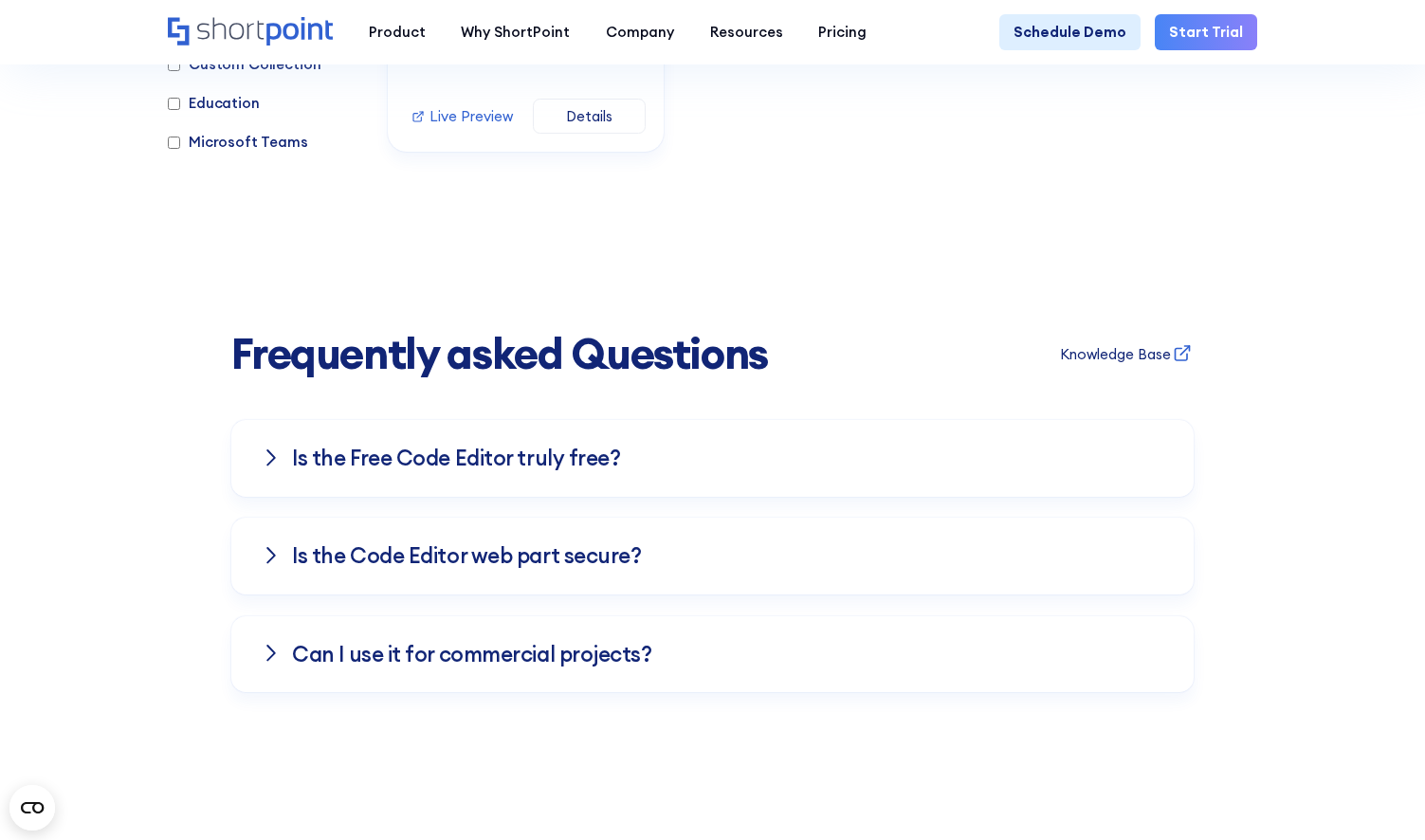
click at [1121, 420] on div "Is the Free Co﻿de Editor truly free?" at bounding box center [712, 458] width 901 height 77
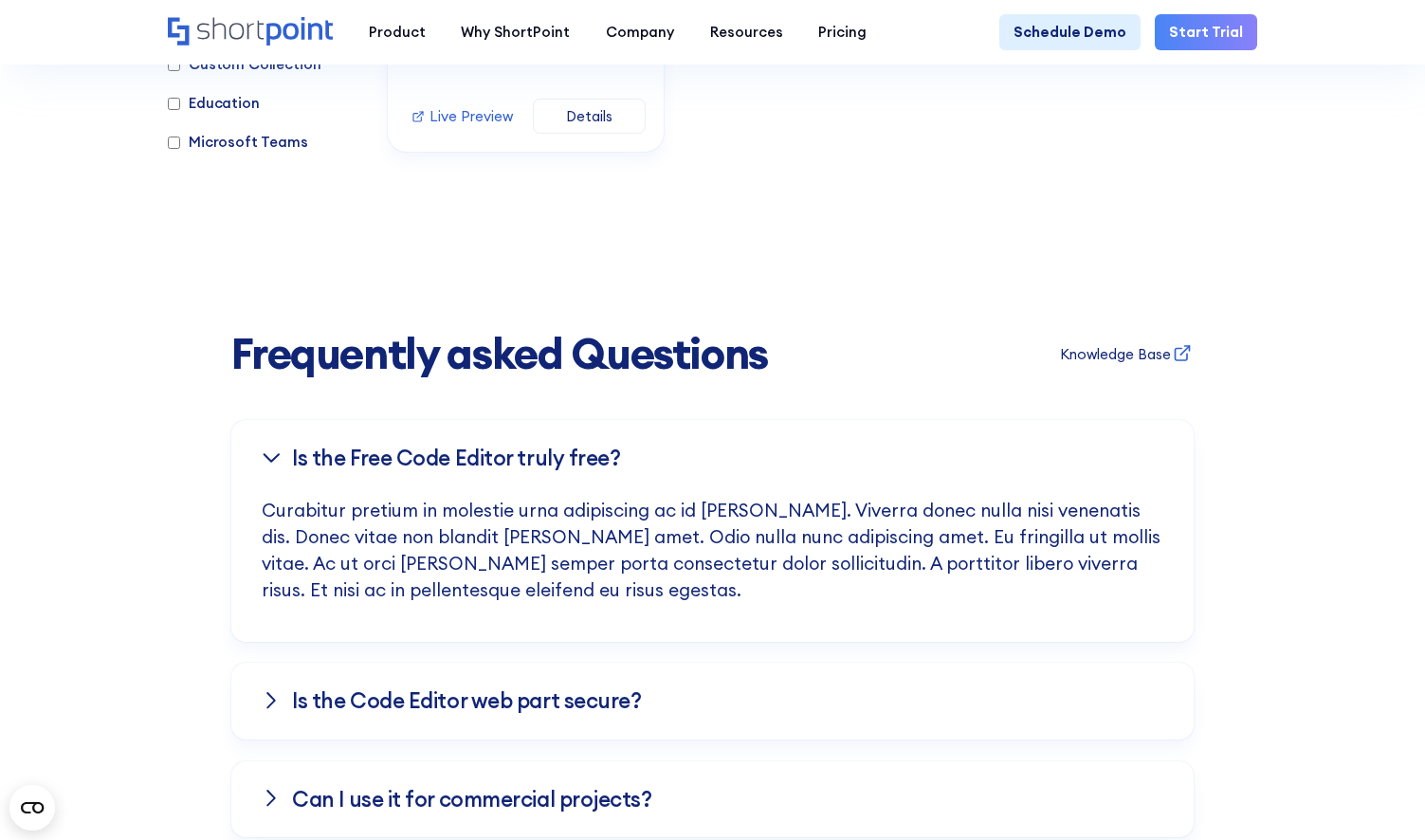
click at [1121, 420] on div "Is the Free Co﻿de Editor truly free?" at bounding box center [712, 458] width 901 height 77
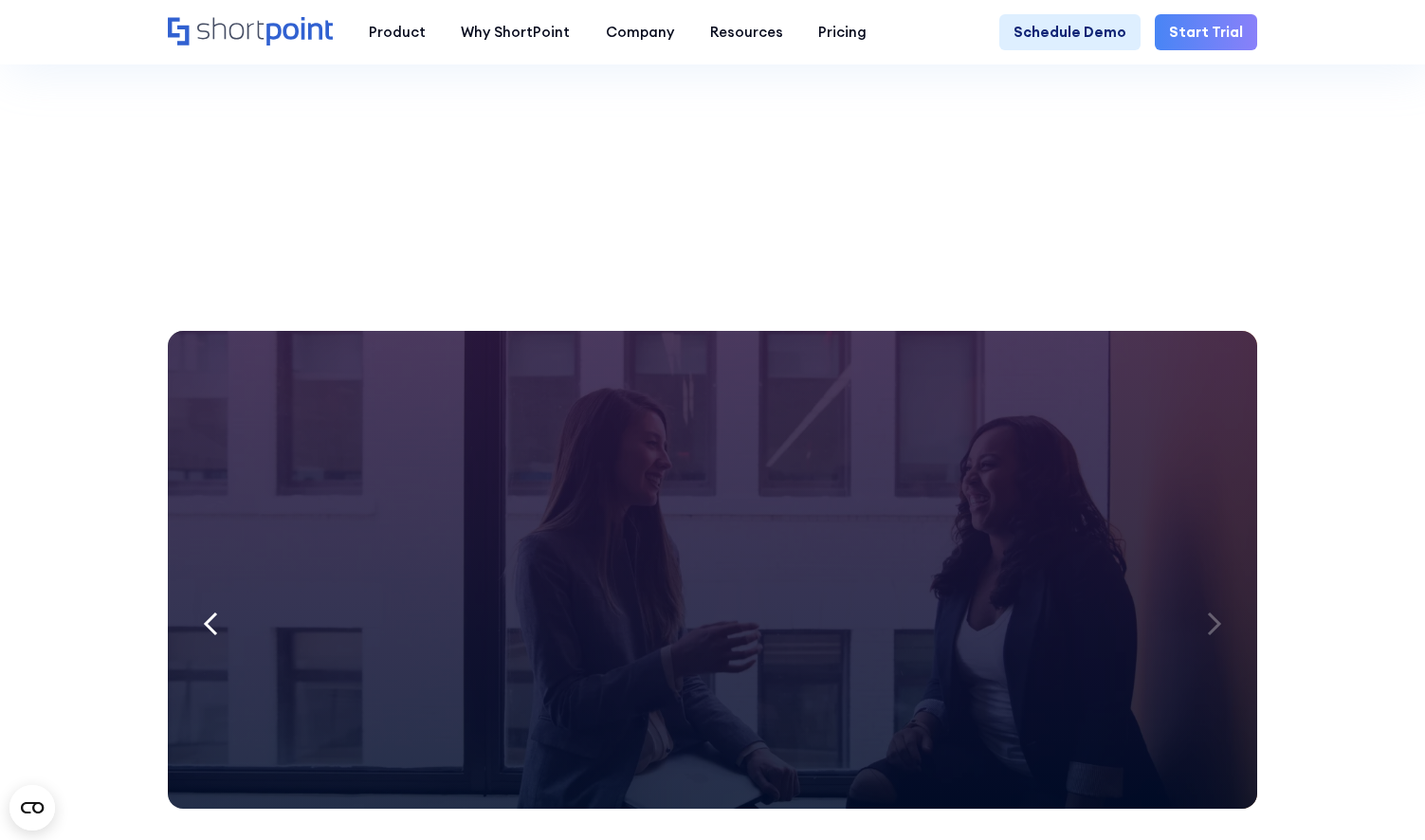
scroll to position [14712, 0]
